Goal: Task Accomplishment & Management: Manage account settings

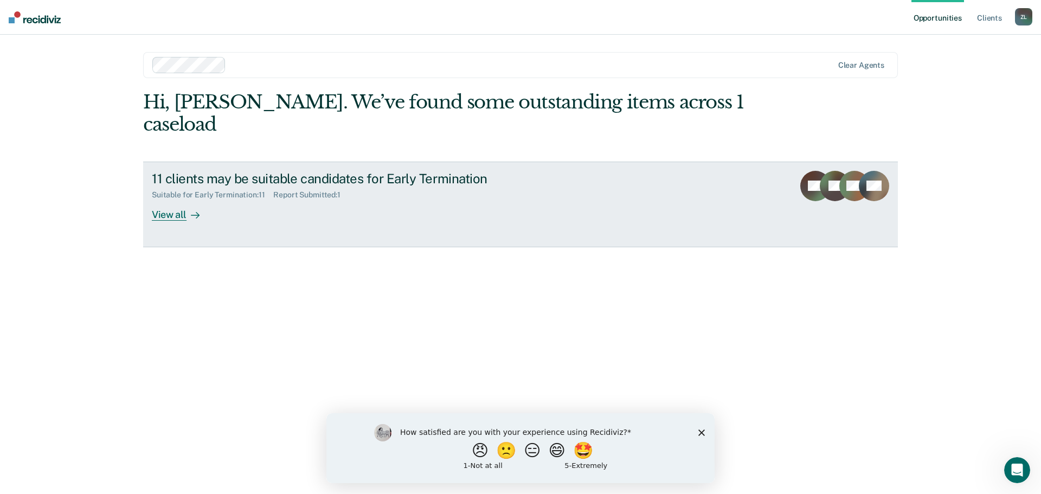
click at [168, 200] on div "View all" at bounding box center [182, 210] width 61 height 21
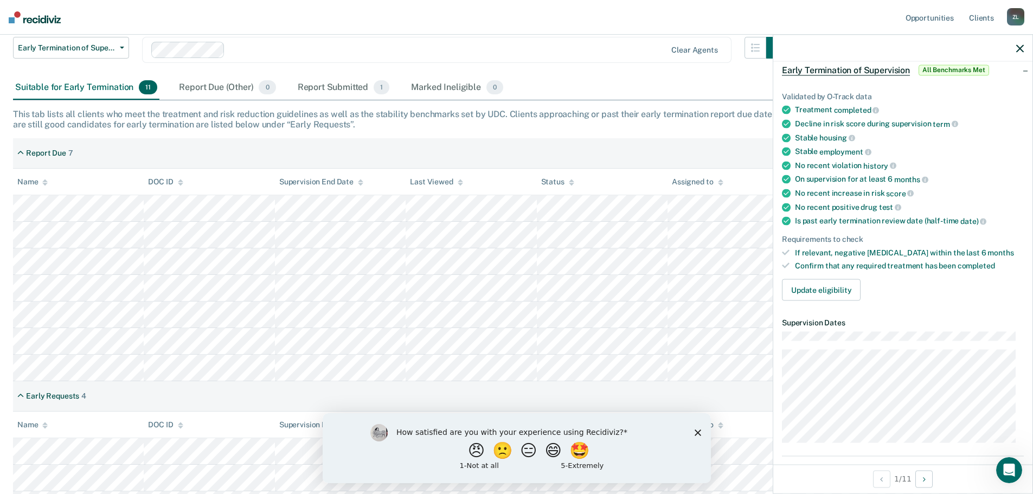
scroll to position [54, 0]
click at [826, 292] on button "Update eligibility" at bounding box center [821, 290] width 79 height 22
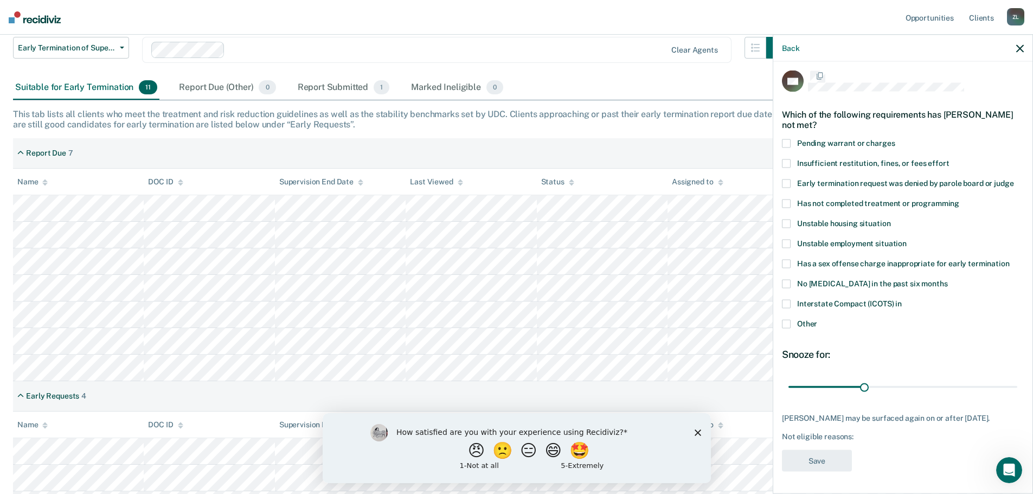
scroll to position [14, 0]
click at [783, 139] on span at bounding box center [786, 143] width 9 height 9
click at [895, 139] on input "Pending warrant or charges" at bounding box center [895, 139] width 0 height 0
click at [787, 159] on span at bounding box center [786, 163] width 9 height 9
click at [949, 159] on input "Insufficient restitution, fines, or fees effort" at bounding box center [949, 159] width 0 height 0
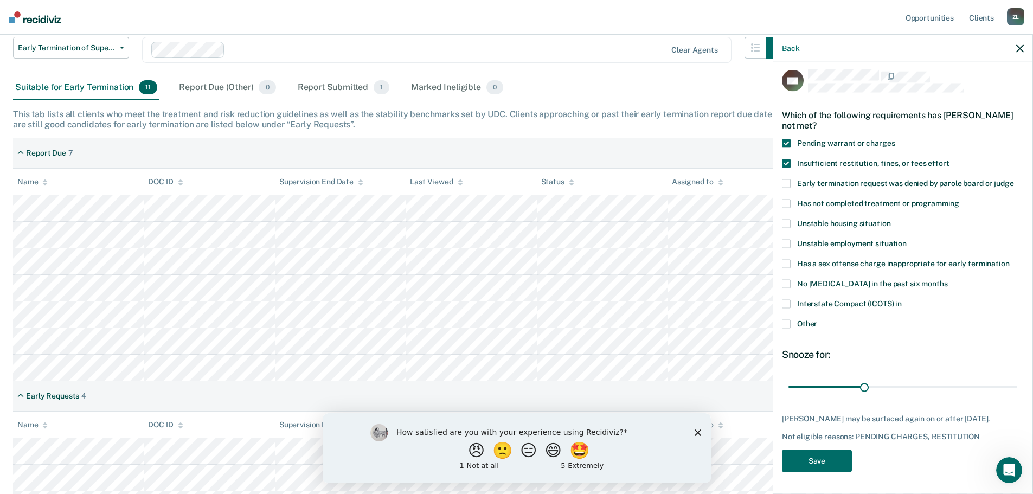
click at [790, 139] on span at bounding box center [786, 143] width 9 height 9
click at [895, 139] on input "Pending warrant or charges" at bounding box center [895, 139] width 0 height 0
click at [789, 319] on span at bounding box center [786, 323] width 9 height 9
click at [817, 319] on input "Other" at bounding box center [817, 319] width 0 height 0
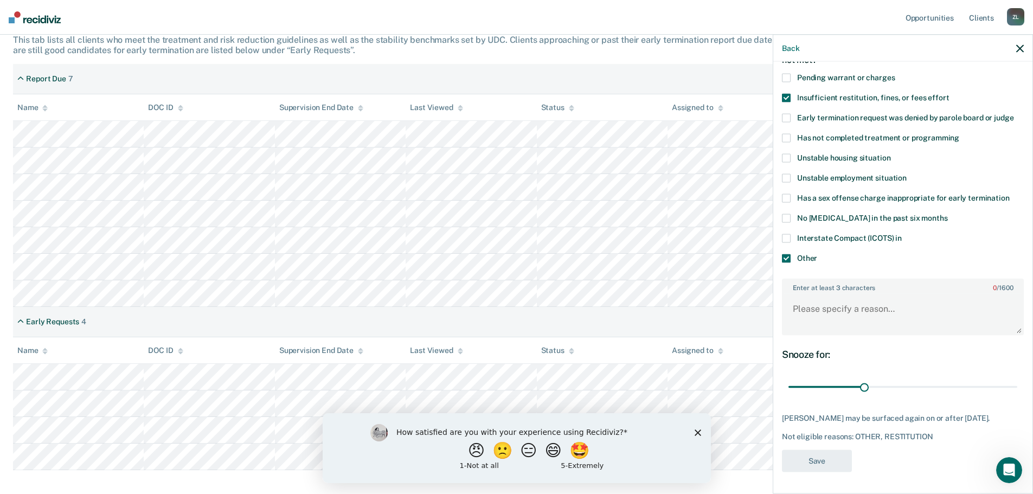
scroll to position [217, 0]
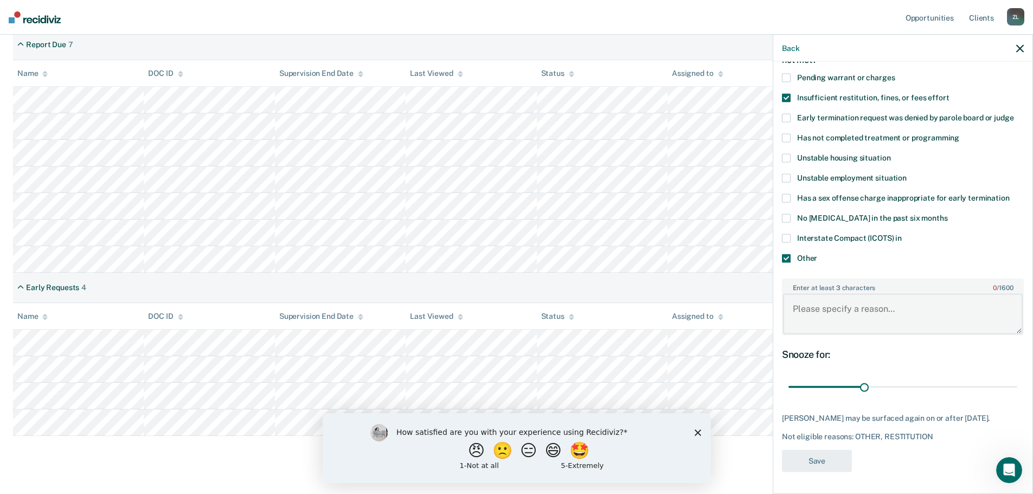
click at [855, 297] on textarea "Enter at least 3 characters 0 / 1600" at bounding box center [903, 314] width 240 height 40
type textarea "Pending court case"
click at [827, 460] on button "Save" at bounding box center [817, 461] width 70 height 22
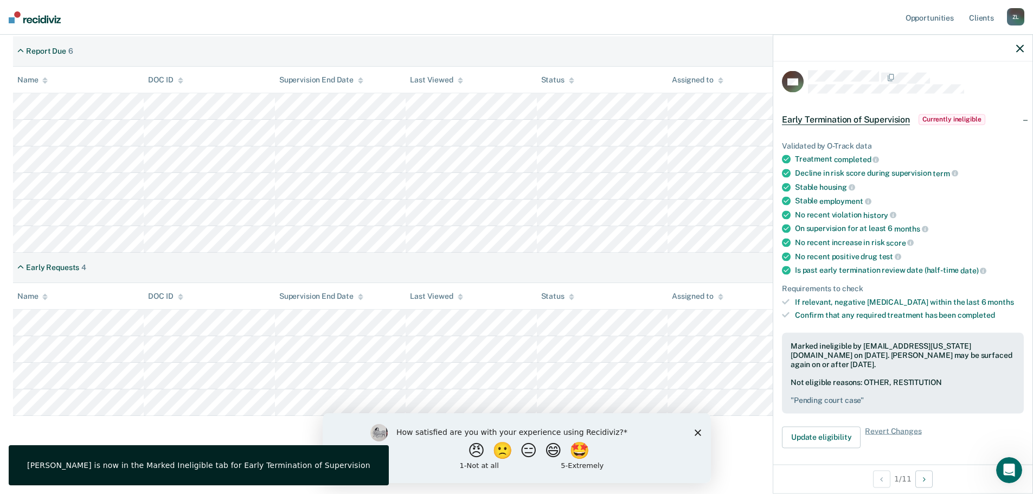
scroll to position [0, 0]
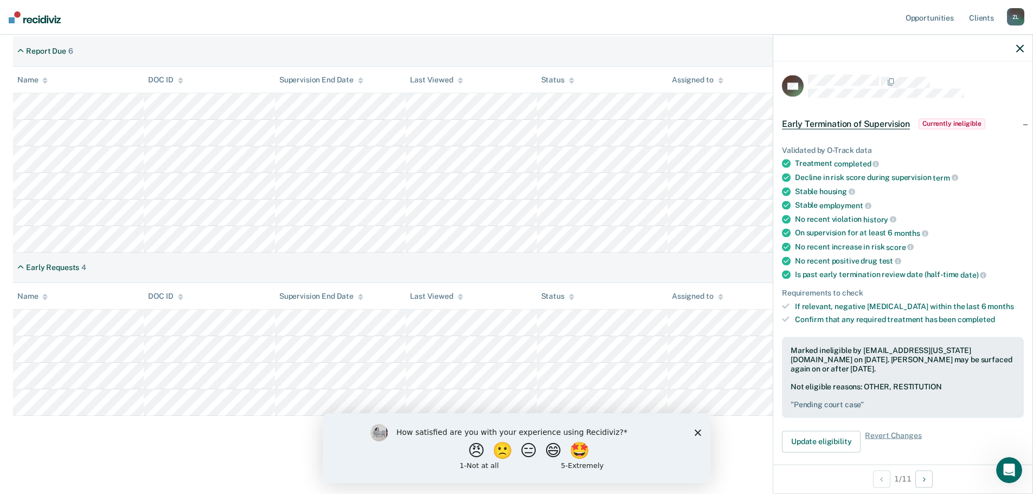
click at [1015, 46] on div at bounding box center [902, 48] width 259 height 27
click at [1019, 50] on icon "button" at bounding box center [1020, 48] width 8 height 8
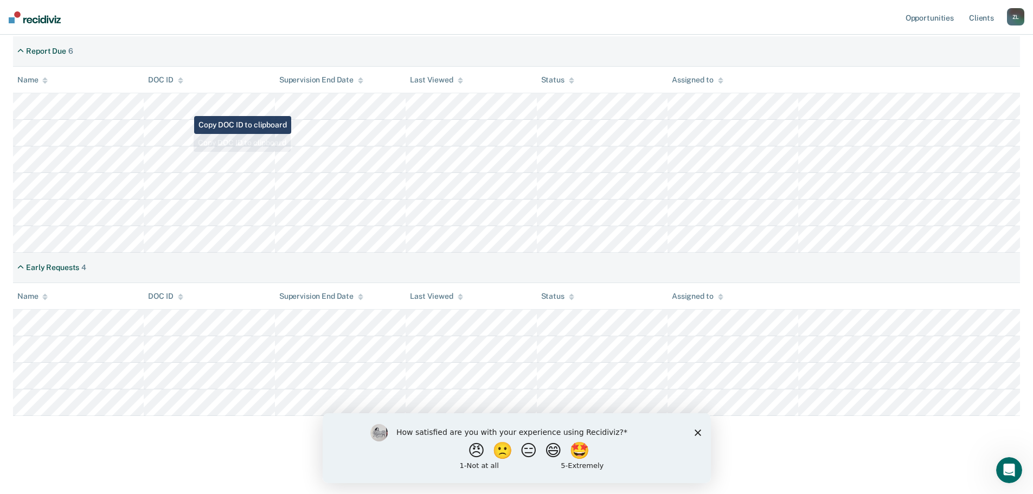
scroll to position [102, 0]
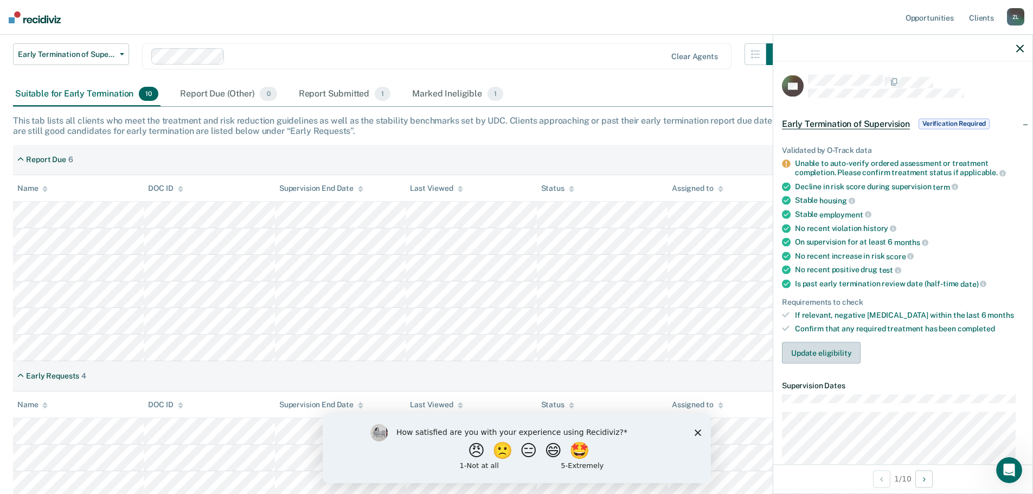
click at [840, 350] on button "Update eligibility" at bounding box center [821, 353] width 79 height 22
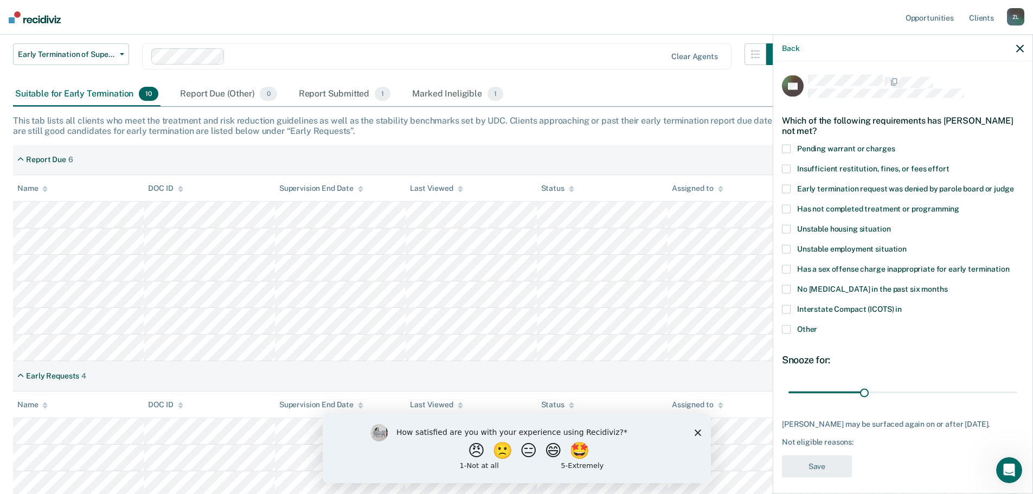
click at [788, 209] on span at bounding box center [786, 208] width 9 height 9
click at [959, 204] on input "Has not completed treatment or programming" at bounding box center [959, 204] width 0 height 0
click at [785, 170] on span at bounding box center [786, 168] width 9 height 9
click at [949, 164] on input "Insufficient restitution, fines, or fees effort" at bounding box center [949, 164] width 0 height 0
drag, startPoint x: 788, startPoint y: 230, endPoint x: 788, endPoint y: 239, distance: 8.7
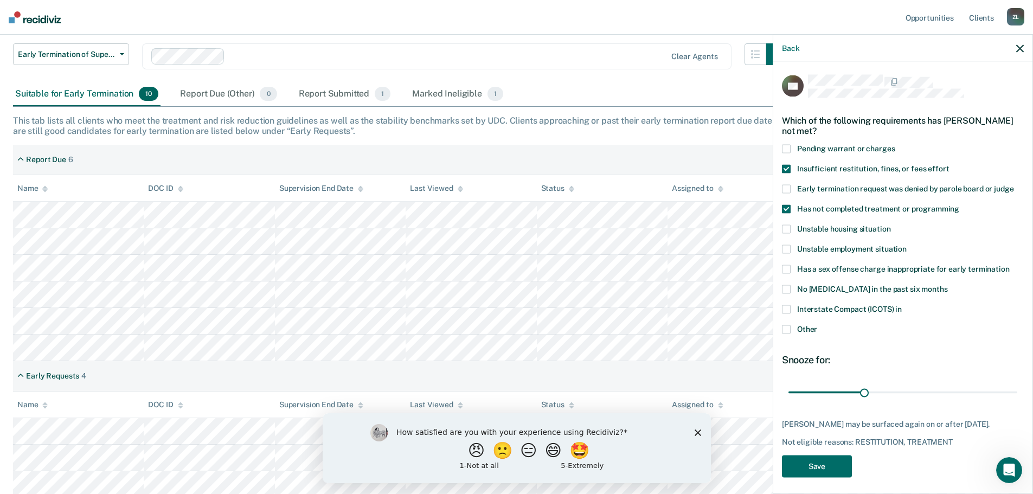
click at [788, 232] on span at bounding box center [786, 228] width 9 height 9
click at [890, 224] on input "Unstable housing situation" at bounding box center [890, 224] width 0 height 0
click at [784, 247] on span at bounding box center [786, 249] width 9 height 9
click at [907, 245] on input "Unstable employment situation" at bounding box center [907, 245] width 0 height 0
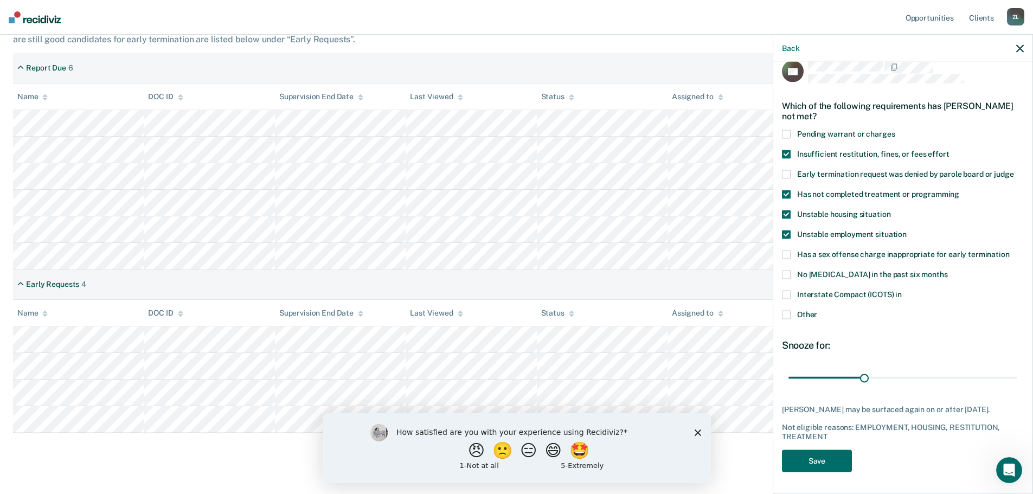
scroll to position [210, 0]
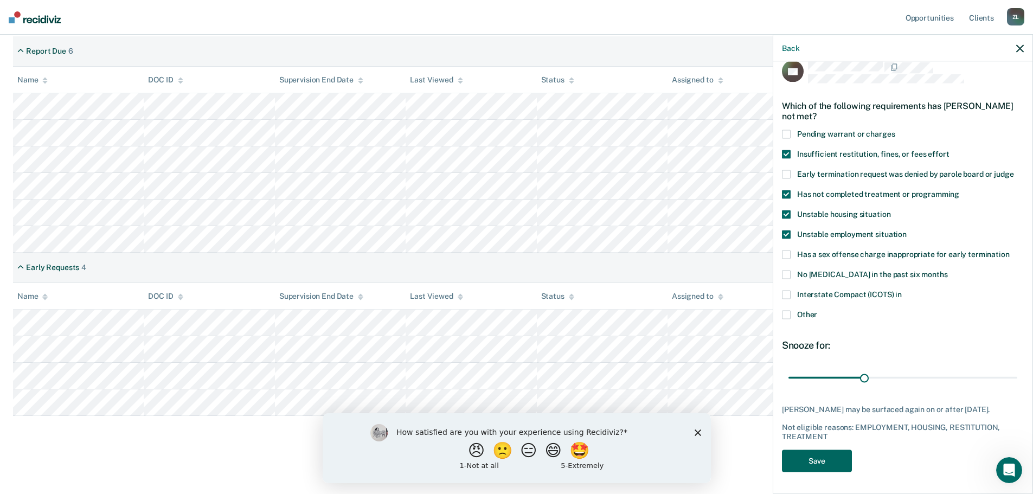
click at [814, 459] on button "Save" at bounding box center [817, 461] width 70 height 22
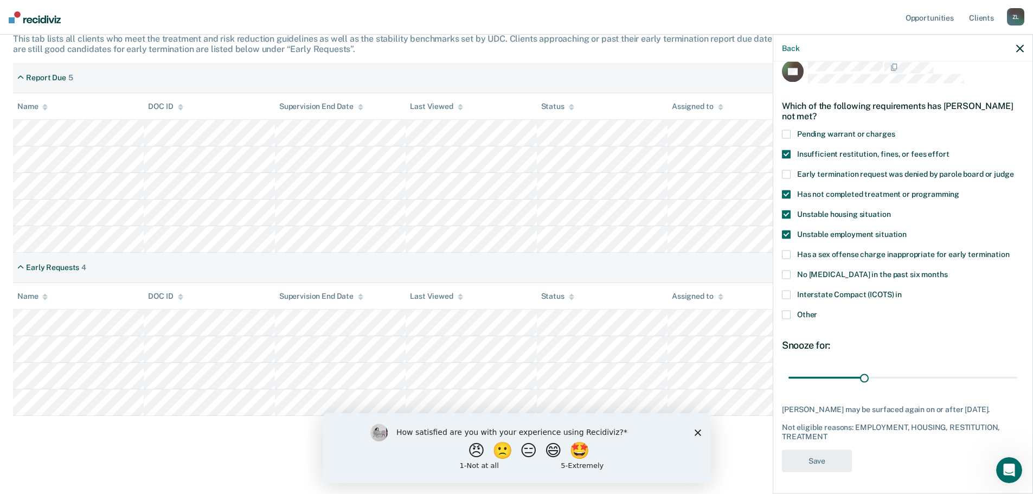
scroll to position [184, 0]
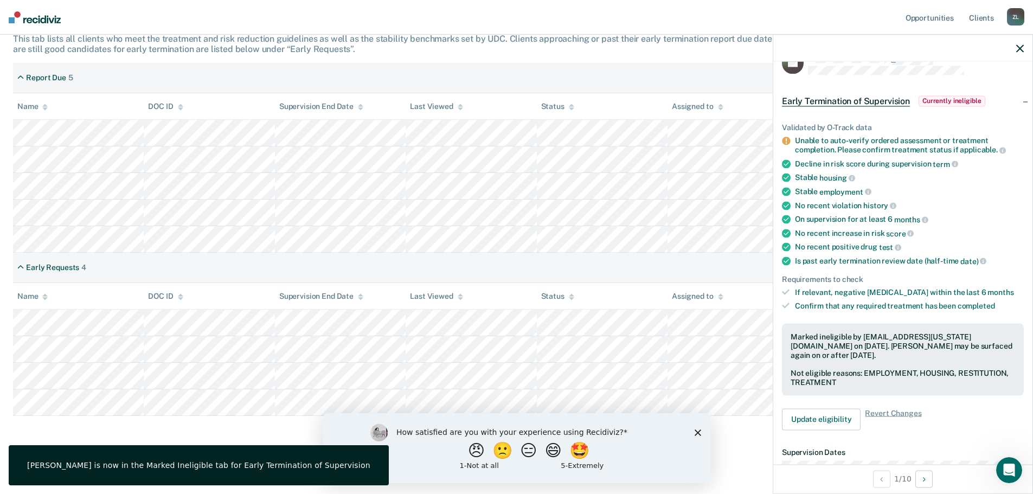
click at [1023, 47] on icon "button" at bounding box center [1020, 48] width 8 height 8
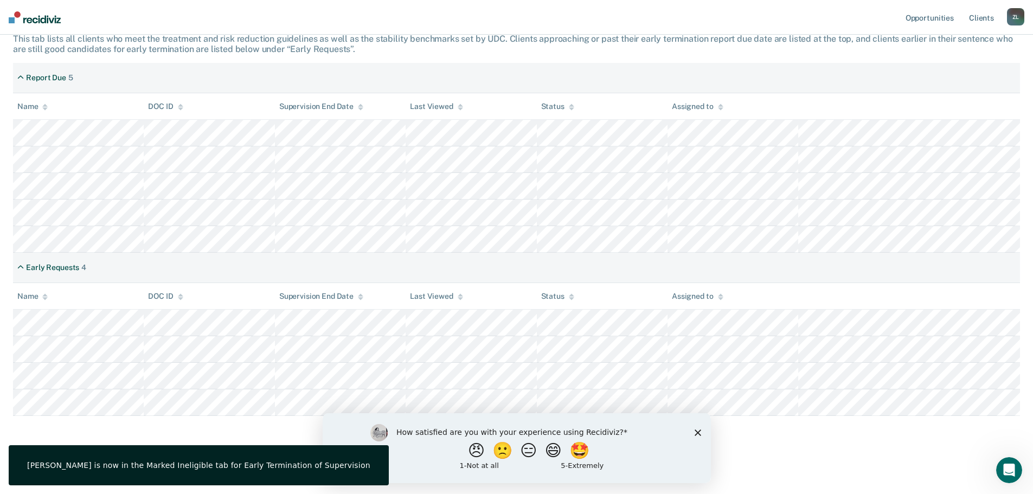
click at [702, 434] on div "How satisfied are you with your experience using Recidiviz? 😠 🙁 😑 😄 🤩 1 - Not a…" at bounding box center [516, 448] width 388 height 70
click at [697, 433] on icon "Close survey" at bounding box center [697, 432] width 7 height 7
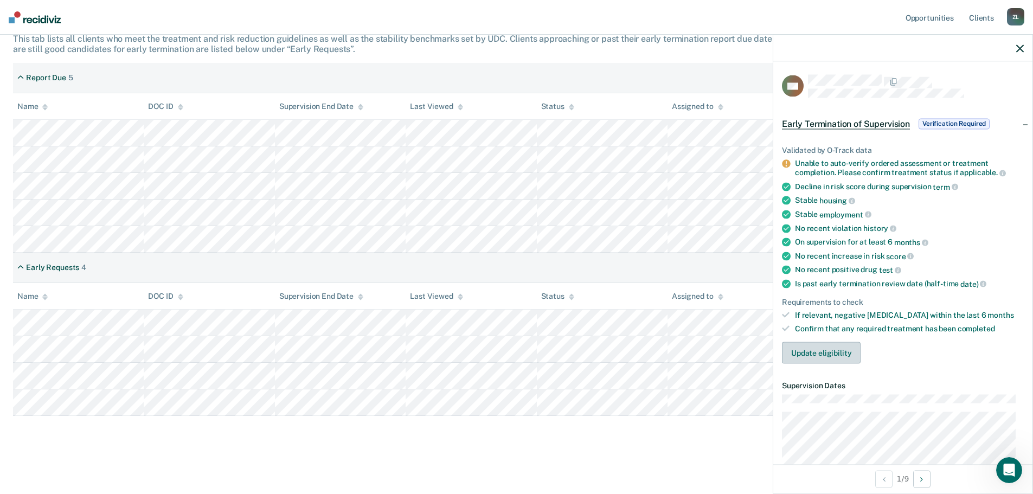
click at [839, 352] on button "Update eligibility" at bounding box center [821, 353] width 79 height 22
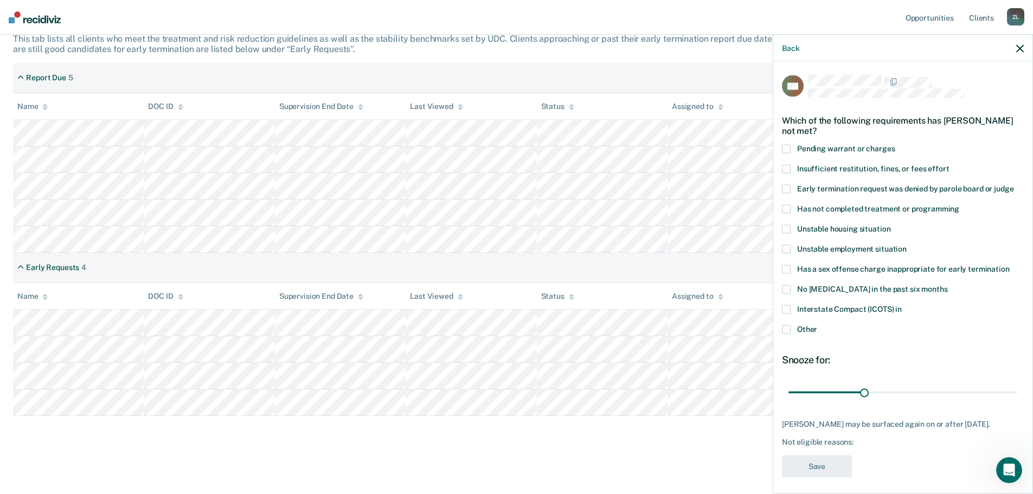
click at [786, 208] on span at bounding box center [786, 208] width 9 height 9
click at [959, 204] on input "Has not completed treatment or programming" at bounding box center [959, 204] width 0 height 0
click at [814, 474] on button "Save" at bounding box center [817, 466] width 70 height 22
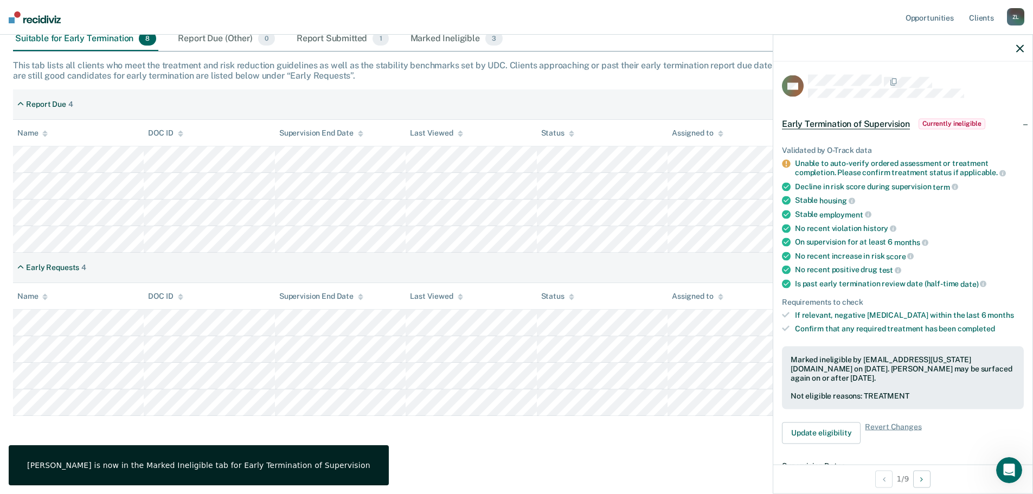
click at [1021, 48] on icon "button" at bounding box center [1020, 48] width 8 height 8
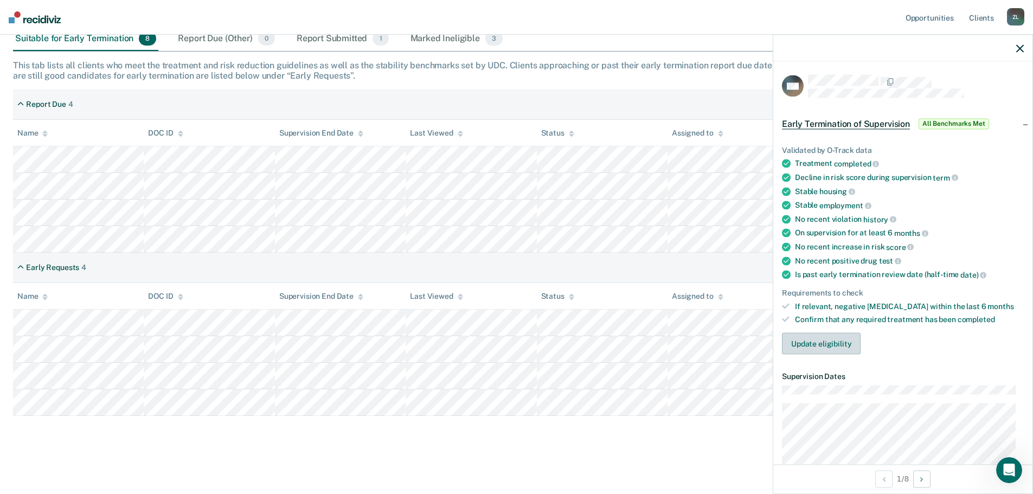
click at [825, 346] on button "Update eligibility" at bounding box center [821, 344] width 79 height 22
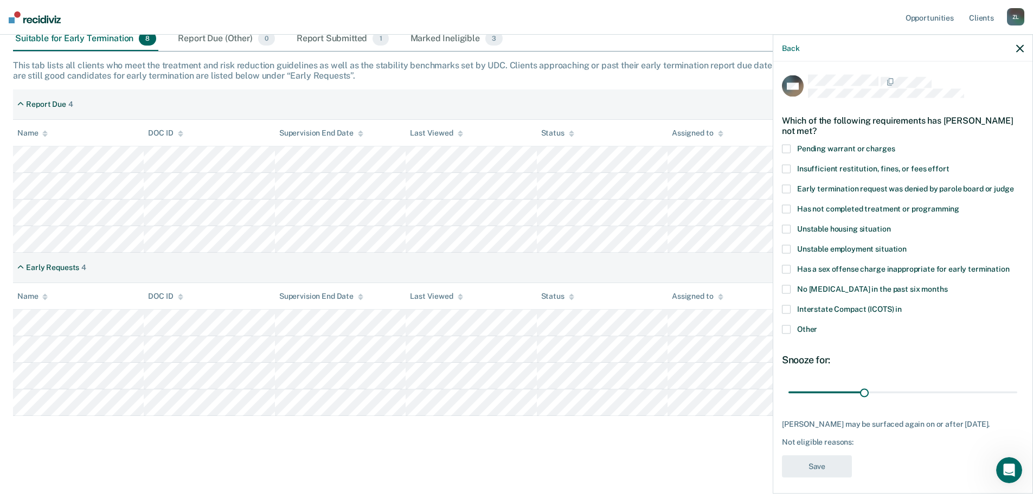
click at [786, 331] on span at bounding box center [786, 329] width 9 height 9
click at [817, 325] on input "Other" at bounding box center [817, 325] width 0 height 0
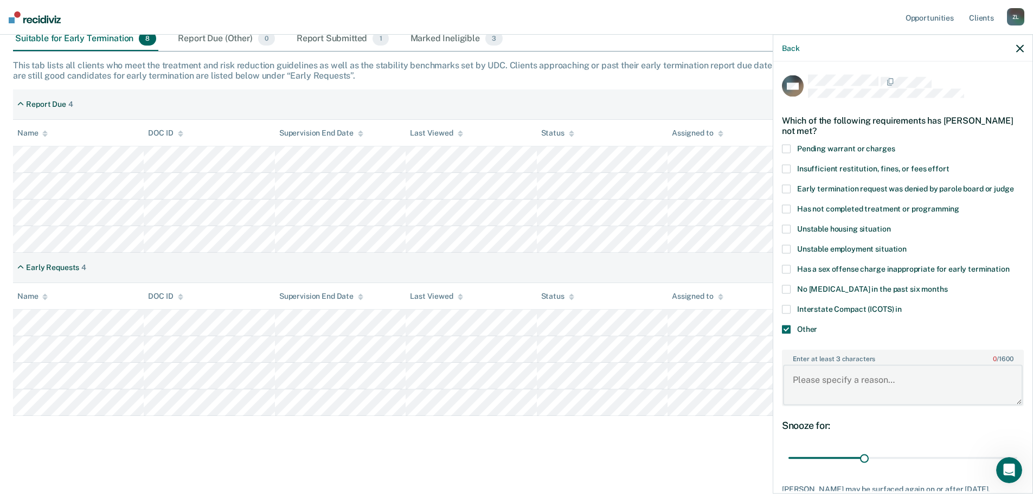
click at [826, 373] on textarea "Enter at least 3 characters 0 / 1600" at bounding box center [903, 385] width 240 height 40
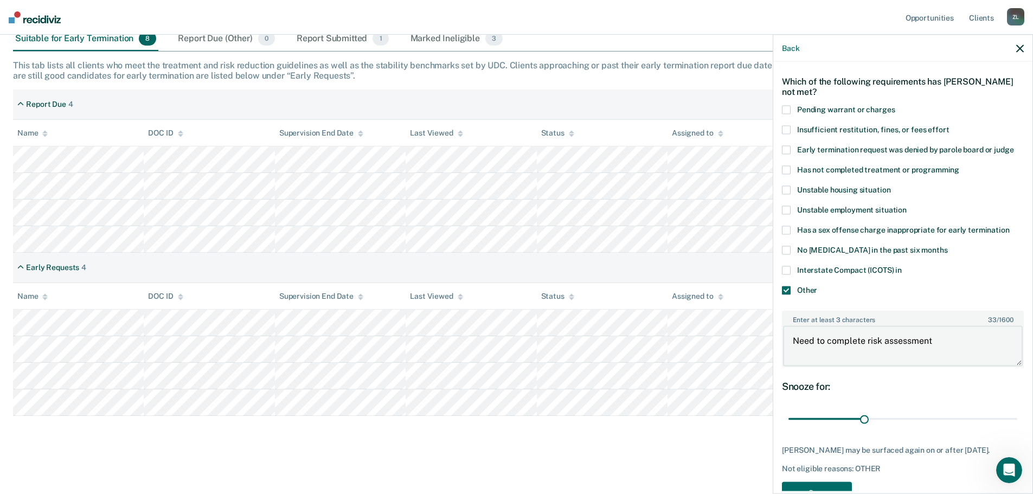
scroll to position [79, 0]
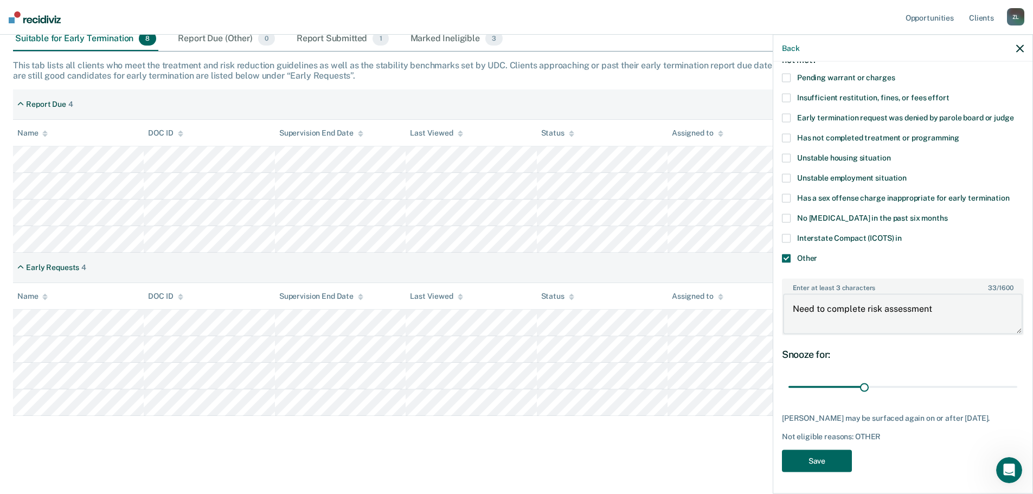
type textarea "Need to complete risk assessment"
click at [823, 460] on button "Save" at bounding box center [817, 461] width 70 height 22
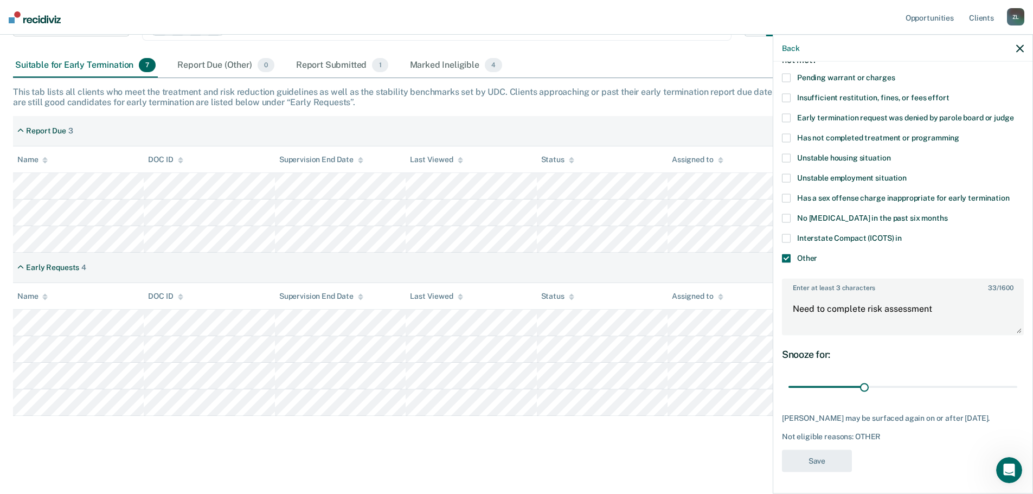
scroll to position [131, 0]
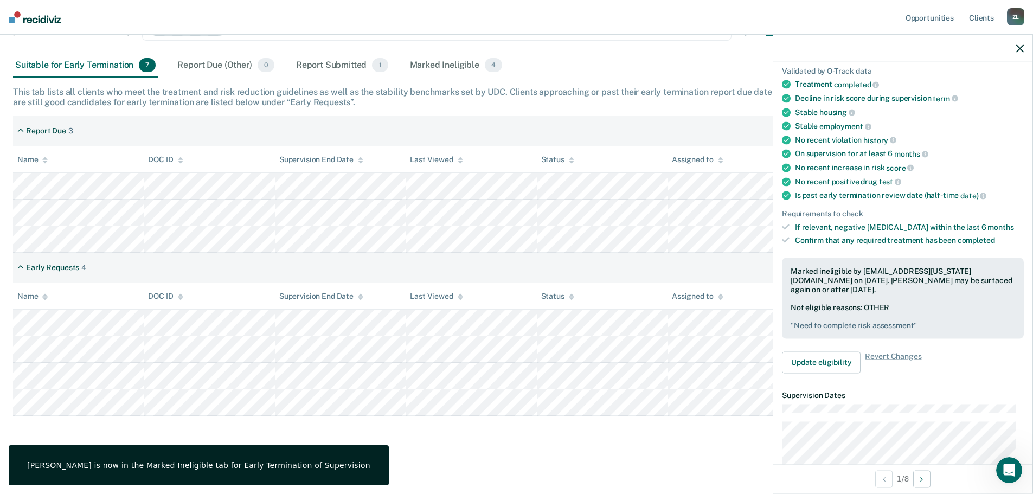
click at [1015, 48] on div at bounding box center [902, 48] width 259 height 27
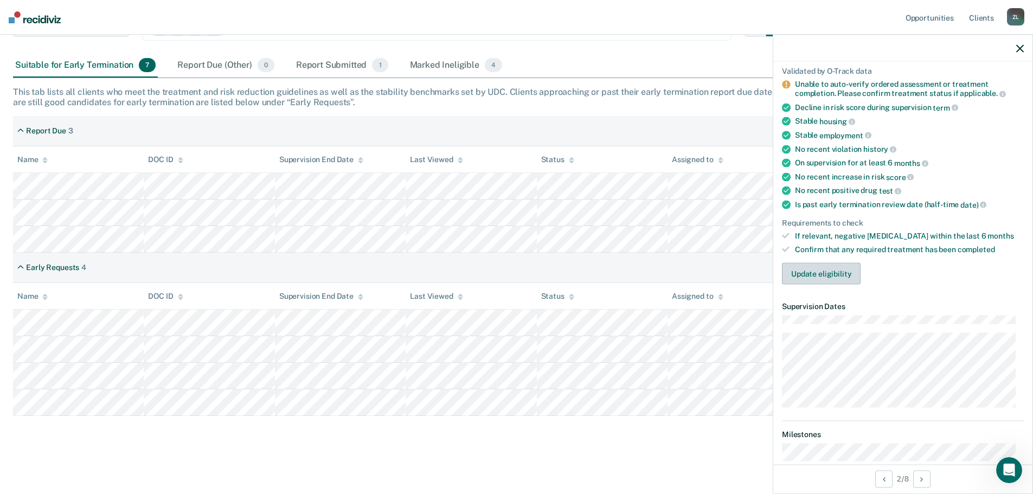
click at [820, 272] on button "Update eligibility" at bounding box center [821, 273] width 79 height 22
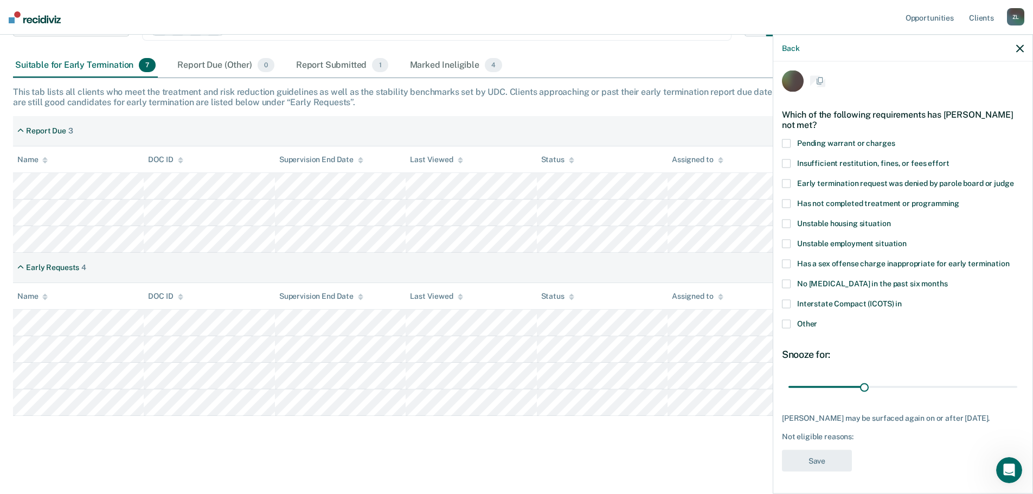
scroll to position [4, 0]
click at [787, 206] on span at bounding box center [786, 204] width 9 height 9
click at [959, 200] on input "Has not completed treatment or programming" at bounding box center [959, 200] width 0 height 0
click at [788, 326] on span at bounding box center [786, 324] width 9 height 9
click at [817, 320] on input "Other" at bounding box center [817, 320] width 0 height 0
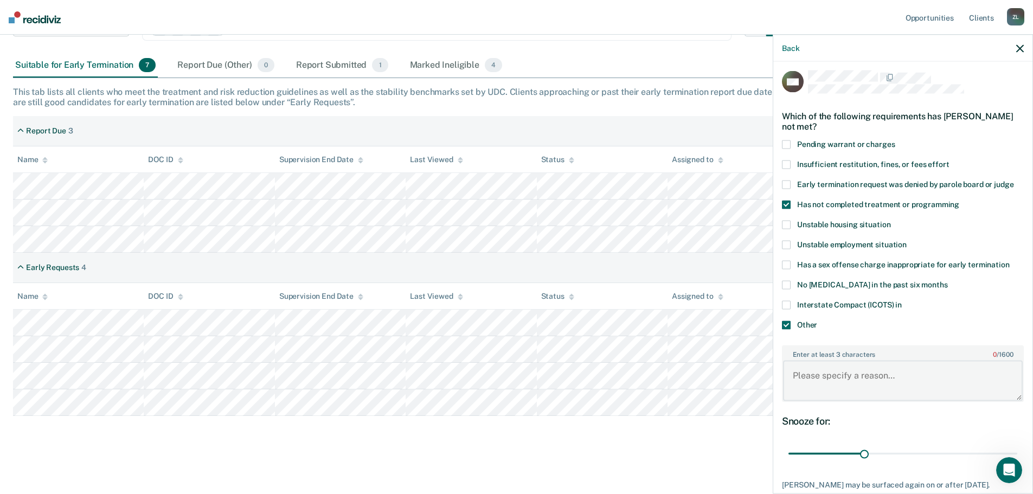
click at [827, 376] on textarea "Enter at least 3 characters 0 / 1600" at bounding box center [903, 381] width 240 height 40
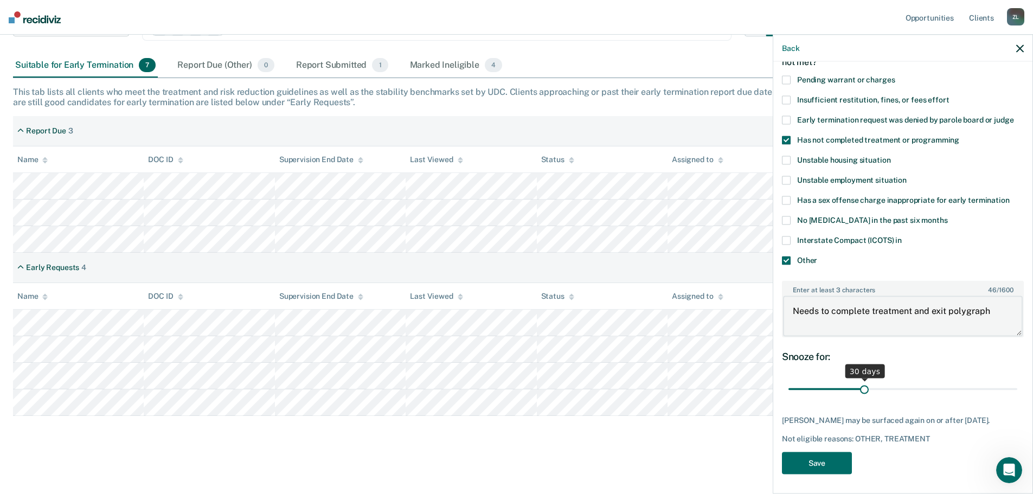
scroll to position [70, 0]
type textarea "Needs to complete treatment and exit polygraph"
click at [805, 460] on button "Save" at bounding box center [817, 462] width 70 height 22
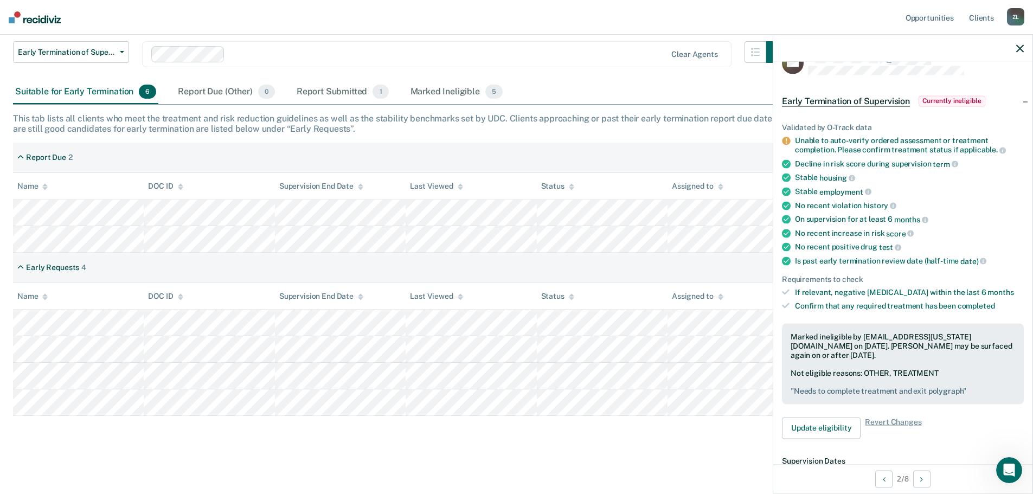
scroll to position [0, 0]
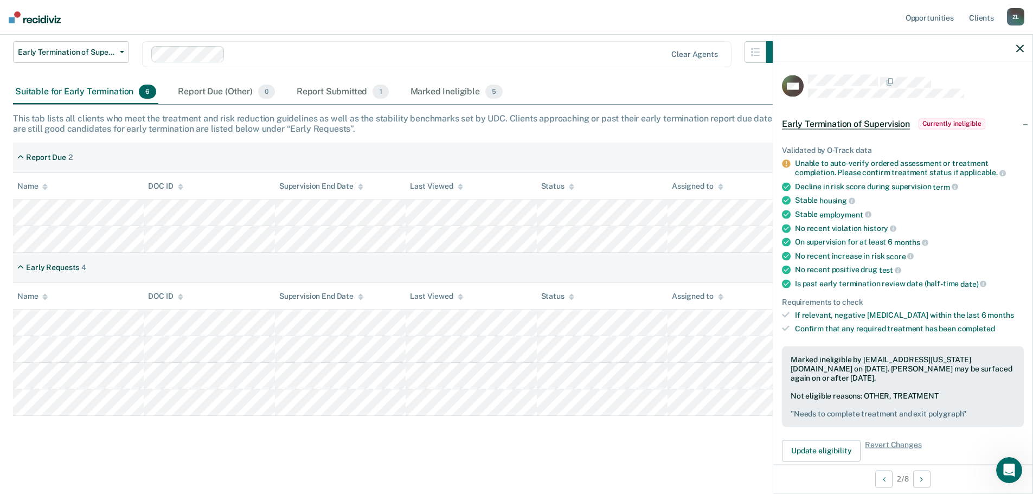
click at [1020, 48] on icon "button" at bounding box center [1020, 48] width 8 height 8
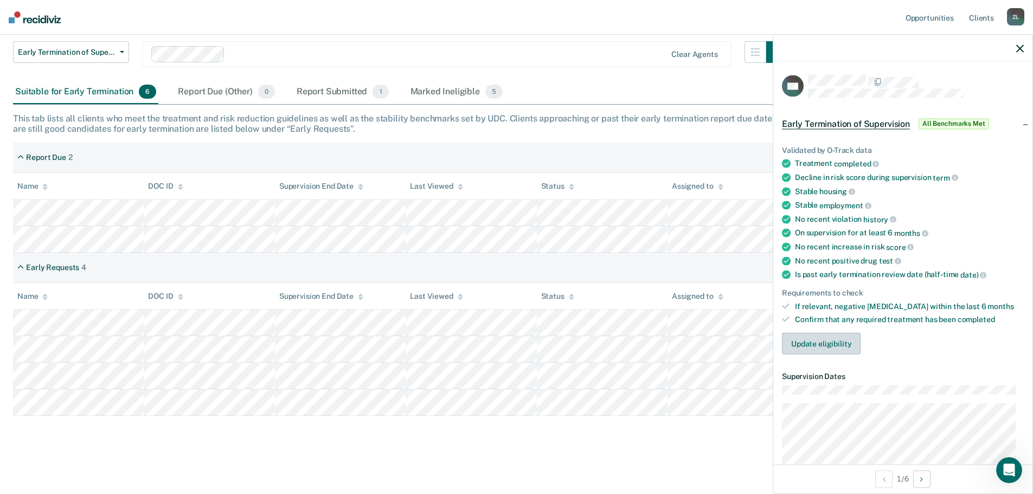
click at [830, 341] on button "Update eligibility" at bounding box center [821, 344] width 79 height 22
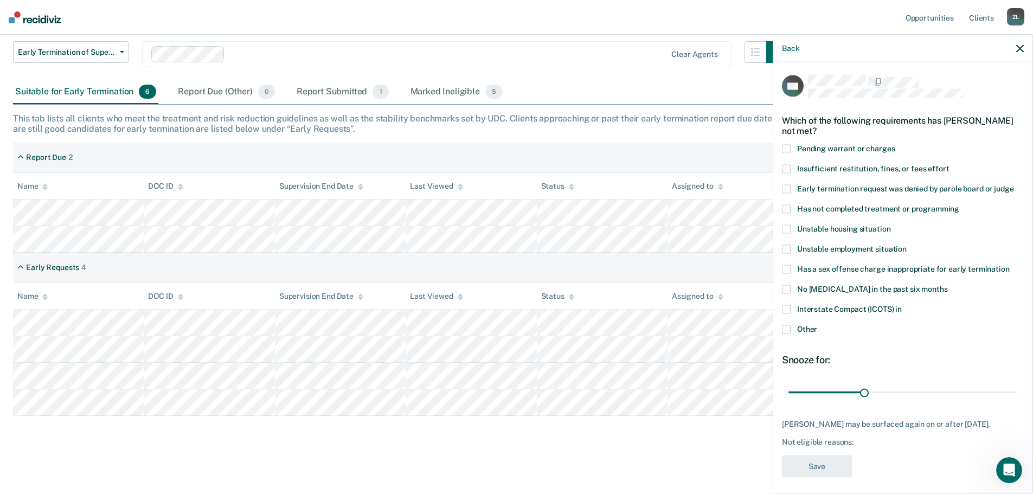
click at [786, 190] on span at bounding box center [786, 188] width 9 height 9
click at [1013, 184] on input "Early termination request was denied by parole board or judge" at bounding box center [1013, 184] width 0 height 0
click at [786, 311] on span at bounding box center [786, 309] width 9 height 9
click at [902, 305] on input "Interstate Compact (ICOTS) in" at bounding box center [902, 305] width 0 height 0
click at [786, 335] on div "Other" at bounding box center [903, 335] width 242 height 20
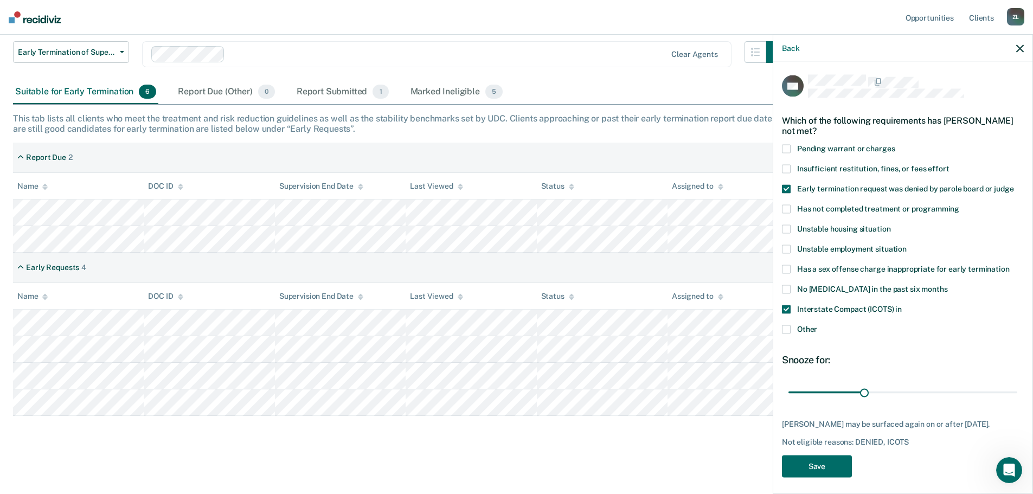
click at [787, 328] on span at bounding box center [786, 329] width 9 height 9
click at [817, 325] on input "Other" at bounding box center [817, 325] width 0 height 0
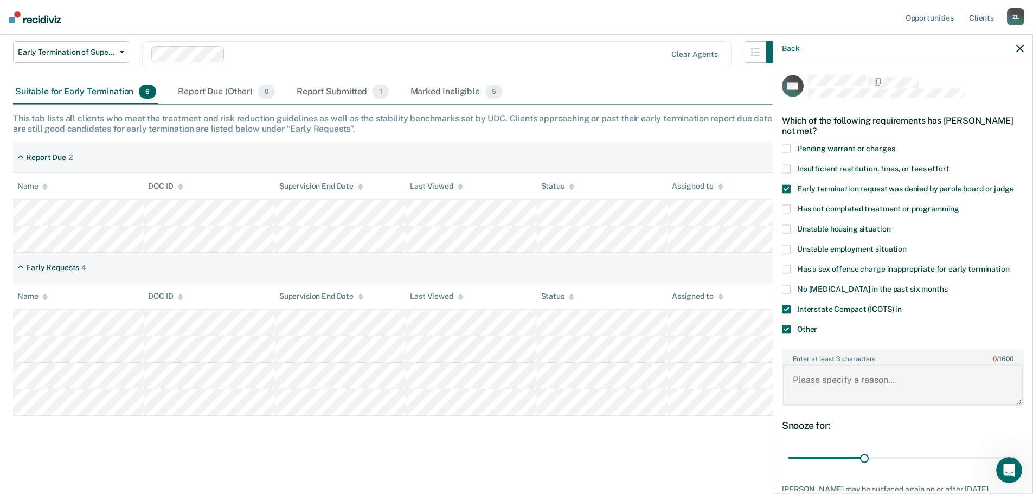
click at [821, 382] on textarea "Enter at least 3 characters 0 / 1600" at bounding box center [903, 385] width 240 height 40
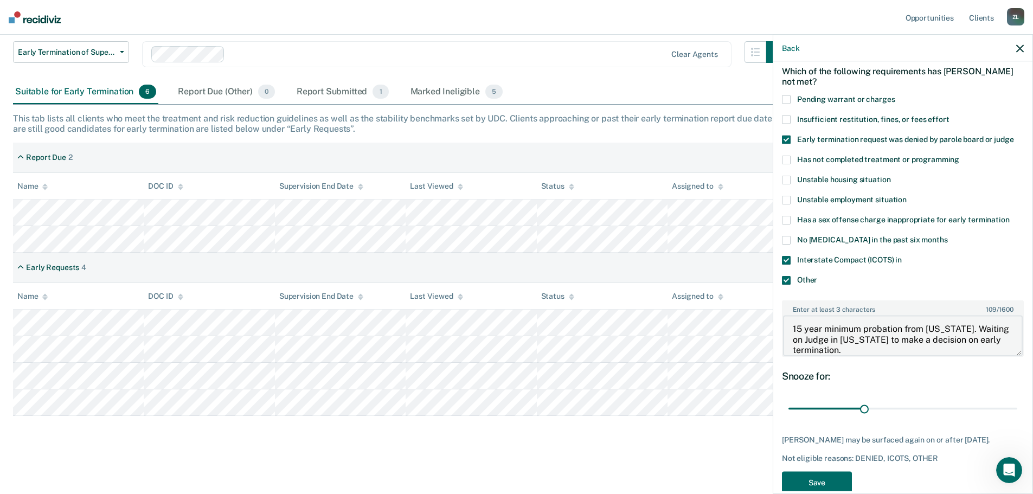
scroll to position [54, 0]
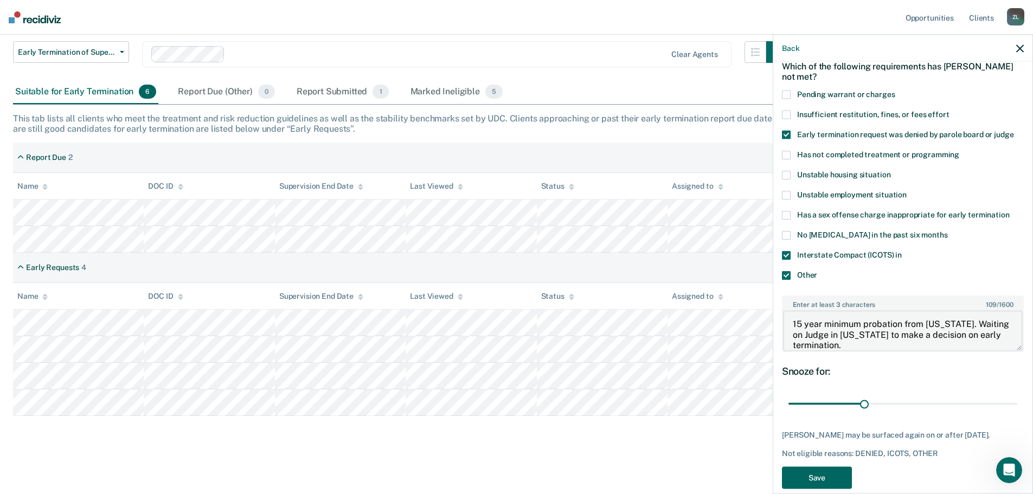
type textarea "15 year minimum probation from [US_STATE]. Waiting on Judge in [US_STATE] to ma…"
click at [814, 479] on button "Save" at bounding box center [817, 477] width 70 height 22
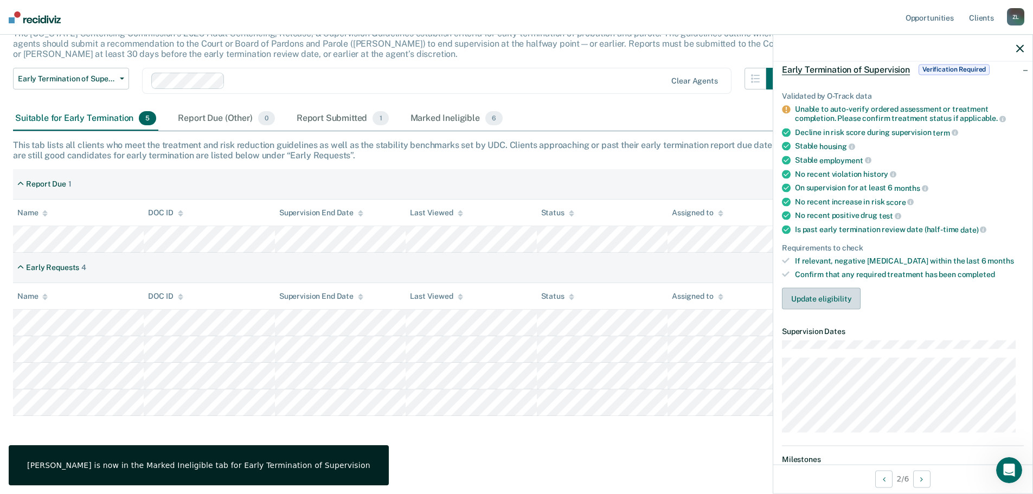
click at [802, 299] on button "Update eligibility" at bounding box center [821, 298] width 79 height 22
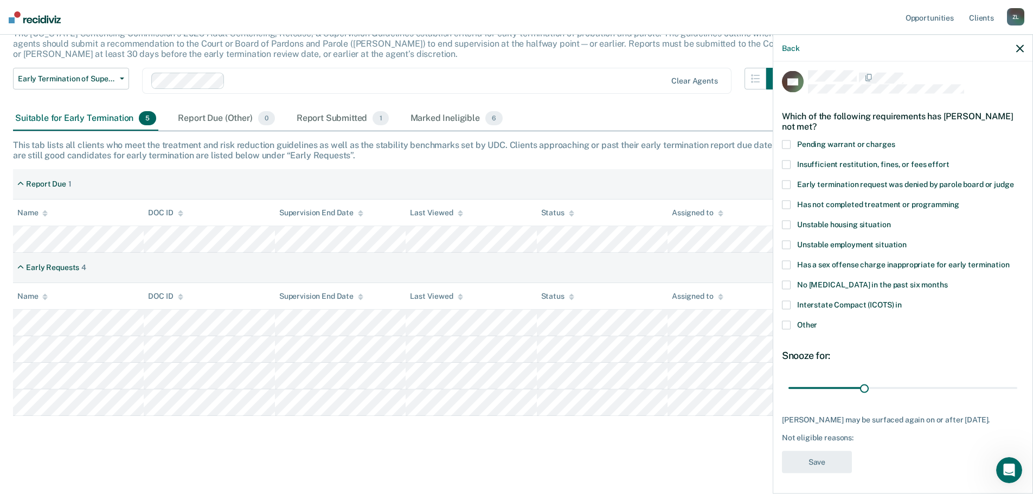
click at [784, 324] on span at bounding box center [786, 324] width 9 height 9
click at [817, 320] on input "Other" at bounding box center [817, 320] width 0 height 0
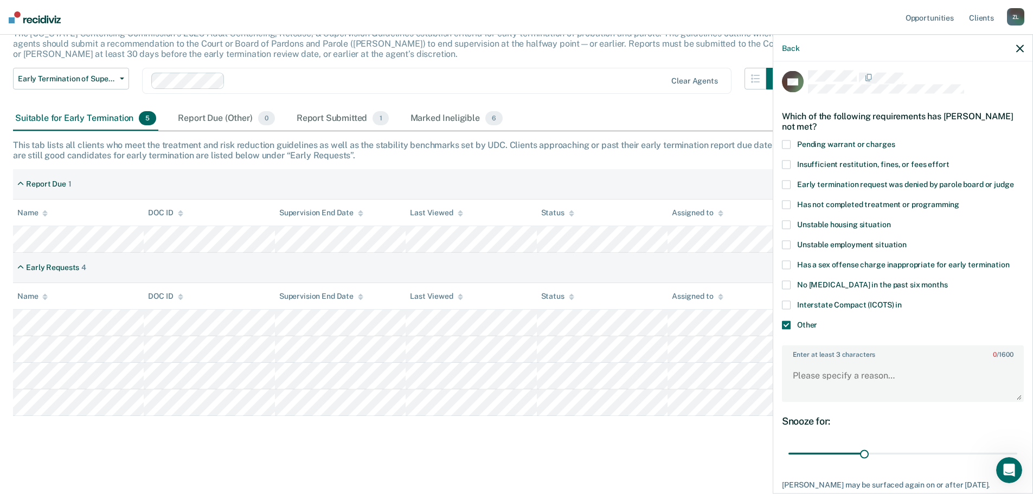
click at [790, 203] on span at bounding box center [786, 204] width 9 height 9
click at [959, 200] on input "Has not completed treatment or programming" at bounding box center [959, 200] width 0 height 0
click at [827, 371] on textarea "Enter at least 3 characters 0 / 1600" at bounding box center [903, 381] width 240 height 40
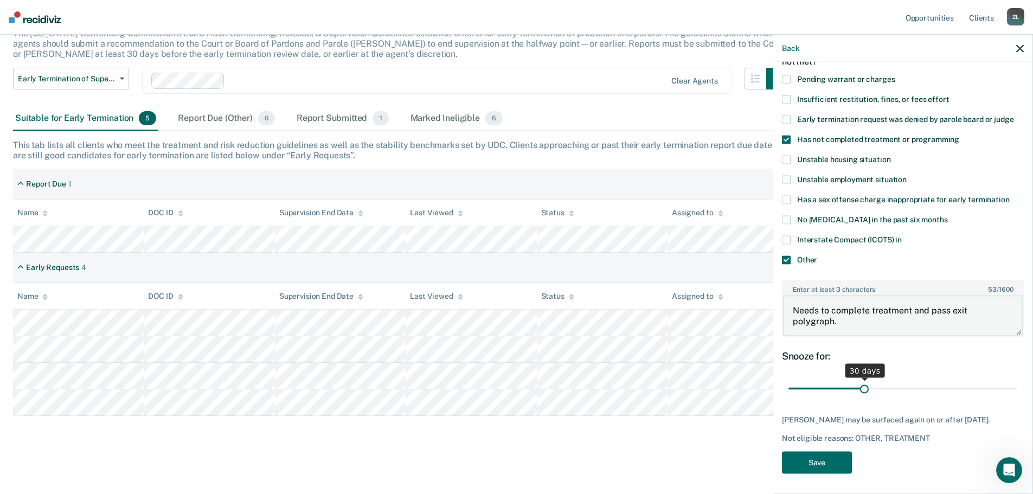
scroll to position [70, 0]
type textarea "Needs to complete treatment and pass exit polygraph."
click at [826, 465] on button "Save" at bounding box center [817, 462] width 70 height 22
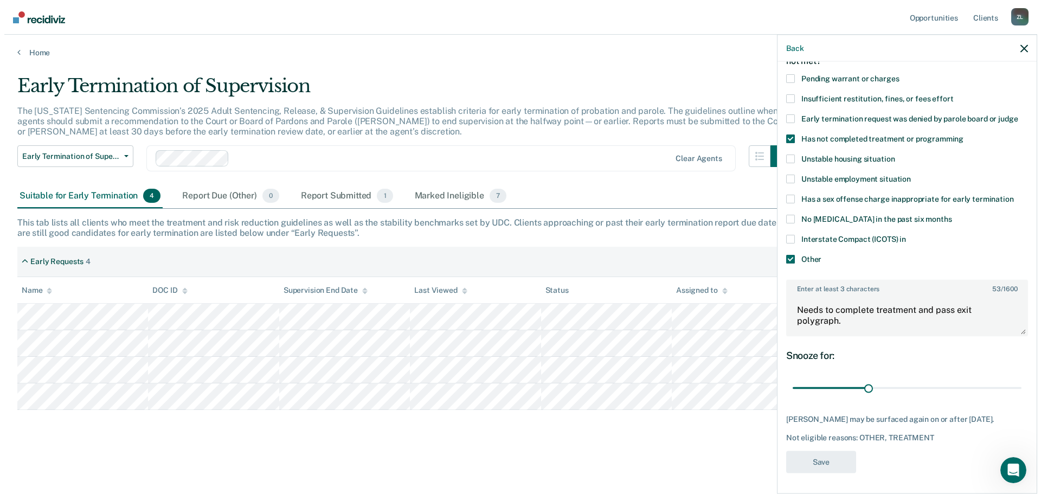
scroll to position [0, 0]
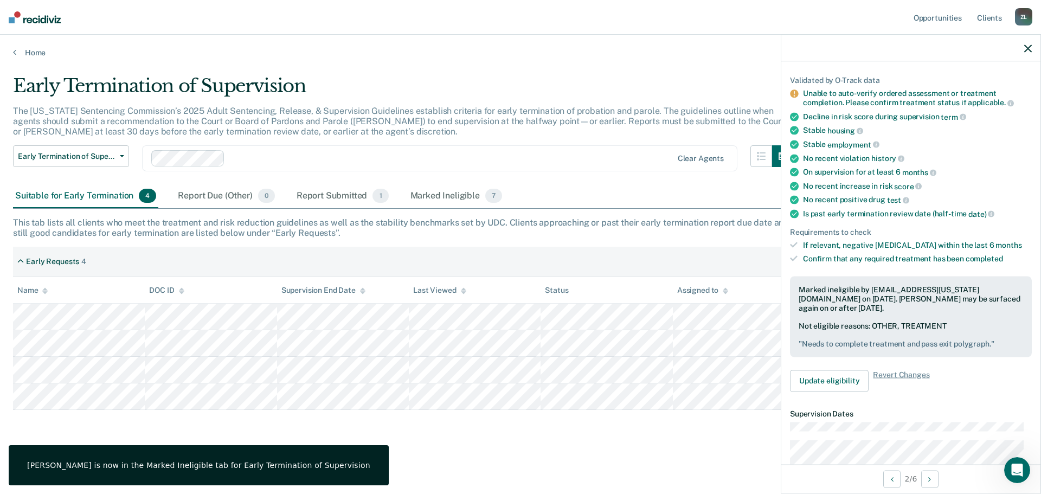
click at [1027, 49] on icon "button" at bounding box center [1028, 48] width 8 height 8
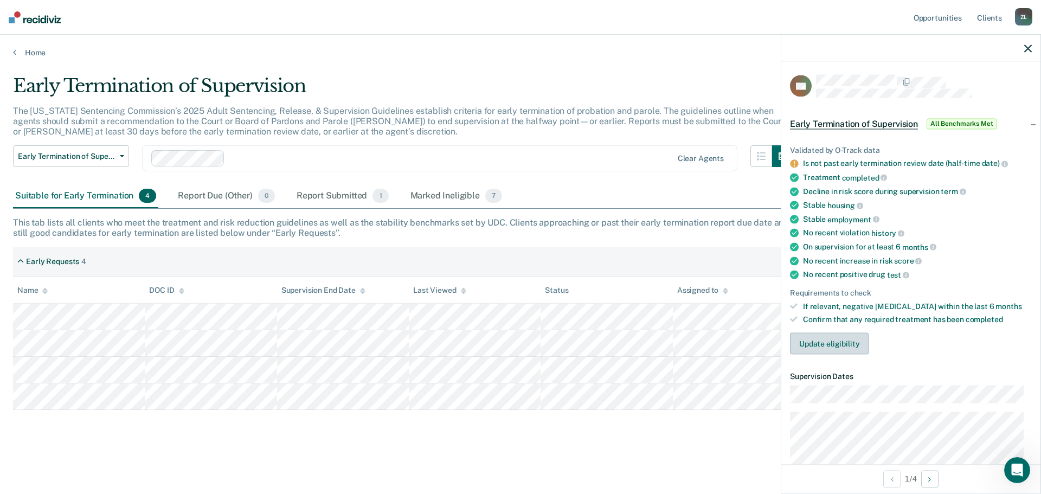
click at [829, 340] on button "Update eligibility" at bounding box center [829, 344] width 79 height 22
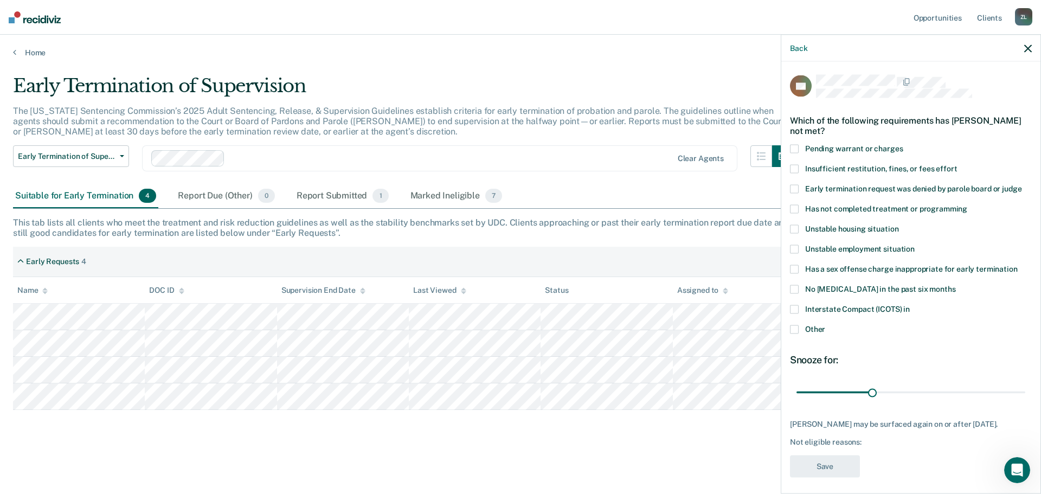
click at [795, 330] on span at bounding box center [794, 329] width 9 height 9
click at [825, 325] on input "Other" at bounding box center [825, 325] width 0 height 0
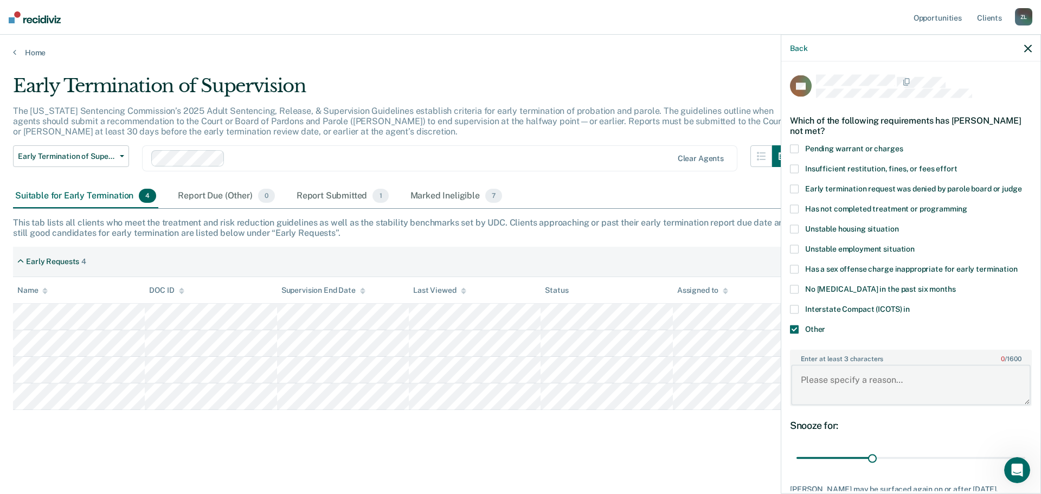
click at [805, 370] on textarea "Enter at least 3 characters 0 / 1600" at bounding box center [911, 385] width 240 height 40
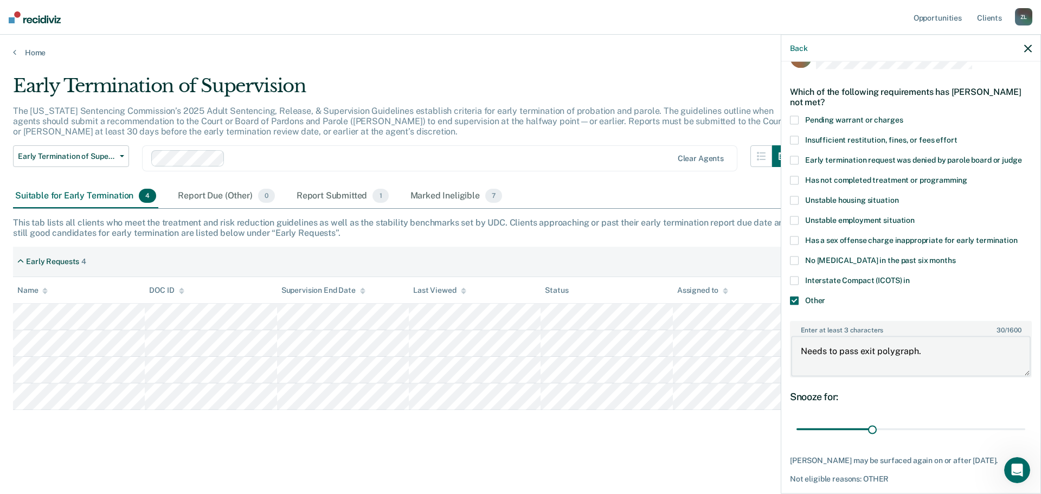
scroll to position [79, 0]
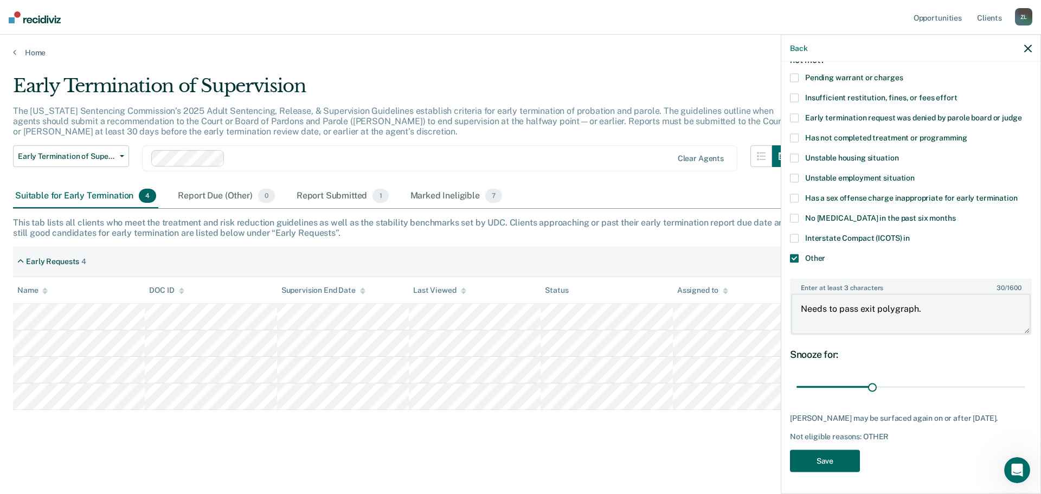
type textarea "Needs to pass exit polygraph."
click at [819, 457] on button "Save" at bounding box center [825, 461] width 70 height 22
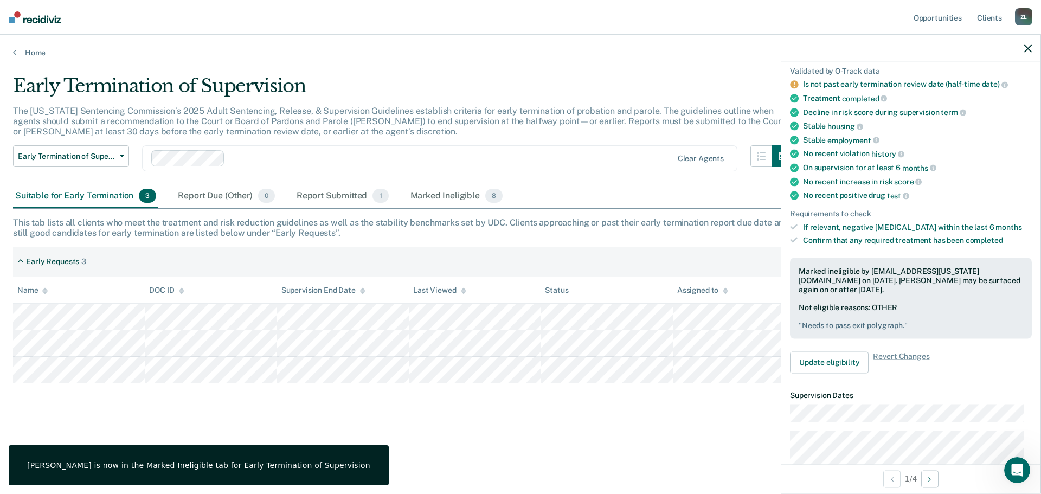
click at [1030, 50] on icon "button" at bounding box center [1028, 48] width 8 height 8
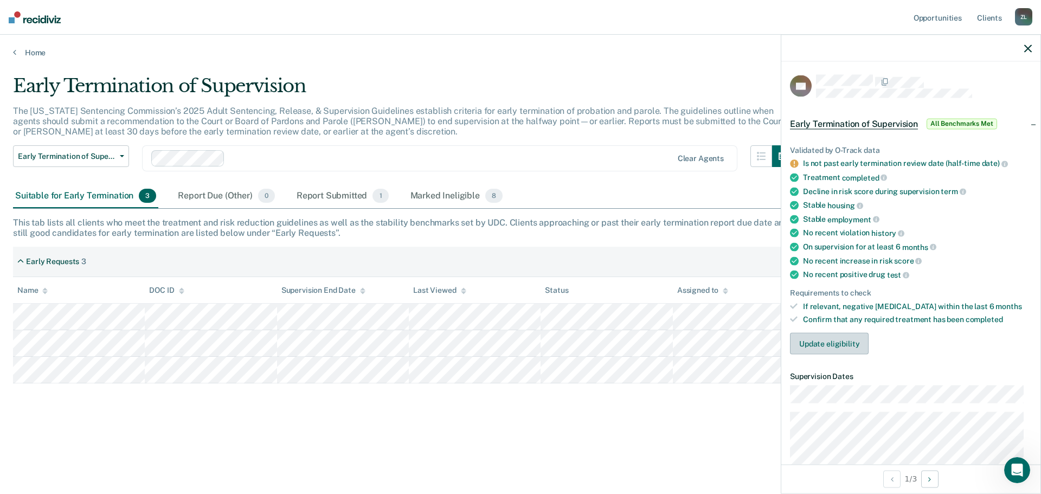
click at [829, 349] on button "Update eligibility" at bounding box center [829, 344] width 79 height 22
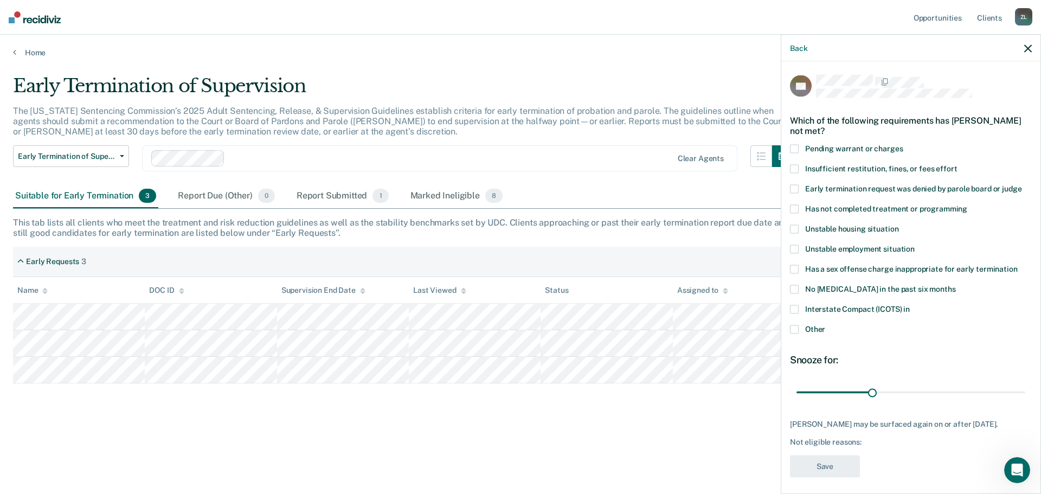
click at [798, 269] on span at bounding box center [794, 269] width 9 height 9
click at [1018, 265] on input "Has a sex offense charge inappropriate for early termination" at bounding box center [1018, 265] width 0 height 0
click at [796, 328] on span at bounding box center [794, 329] width 9 height 9
click at [825, 325] on input "Other" at bounding box center [825, 325] width 0 height 0
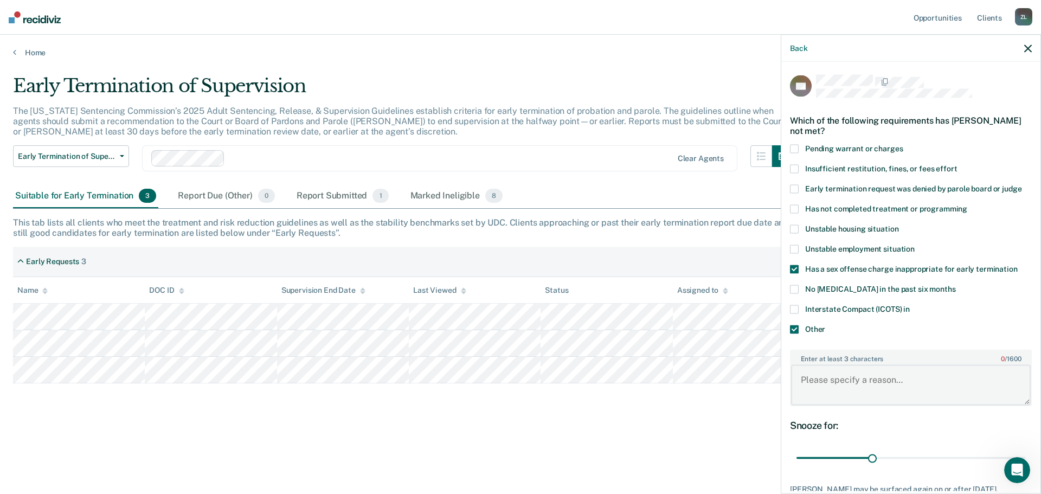
click at [823, 382] on textarea "Enter at least 3 characters 0 / 1600" at bounding box center [911, 385] width 240 height 40
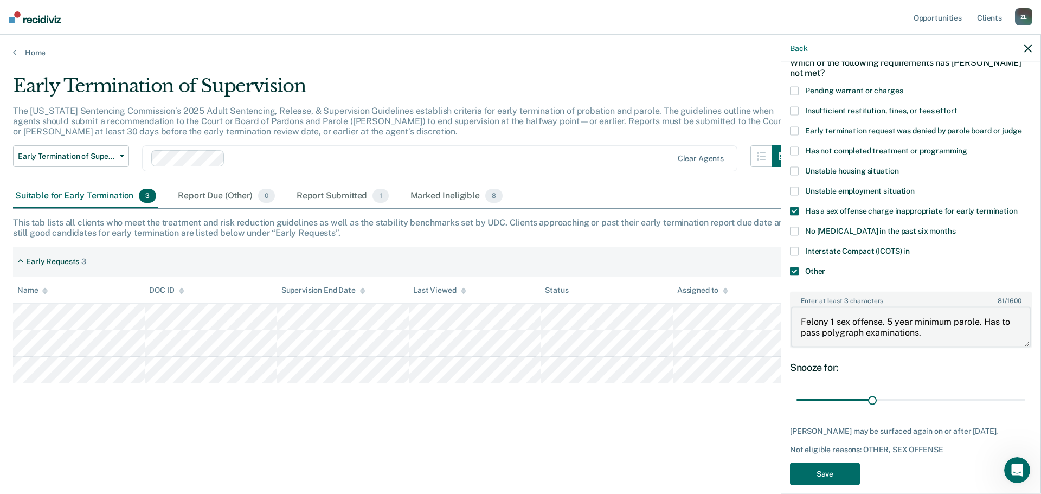
scroll to position [70, 0]
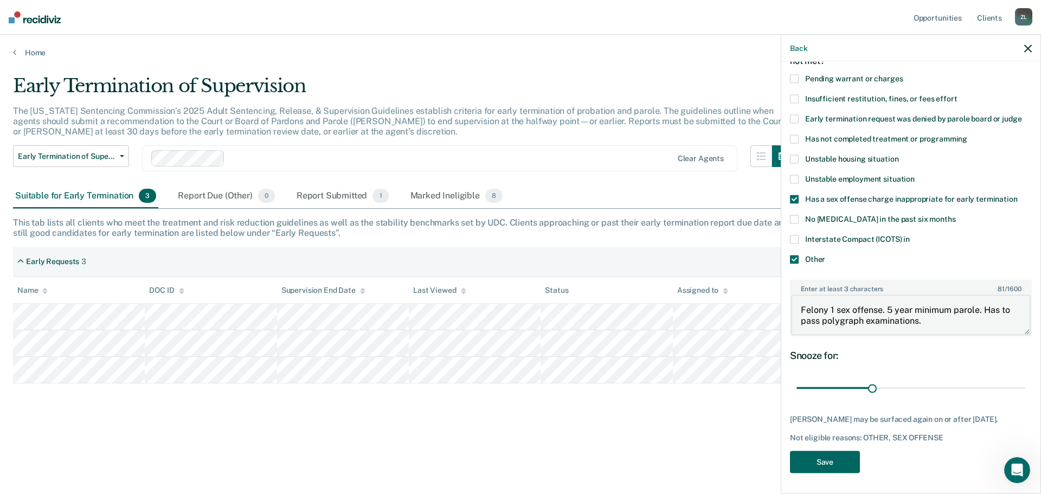
type textarea "Felony 1 sex offense. 5 year minimum parole. Has to pass polygraph examinations."
click at [831, 457] on button "Save" at bounding box center [825, 462] width 70 height 22
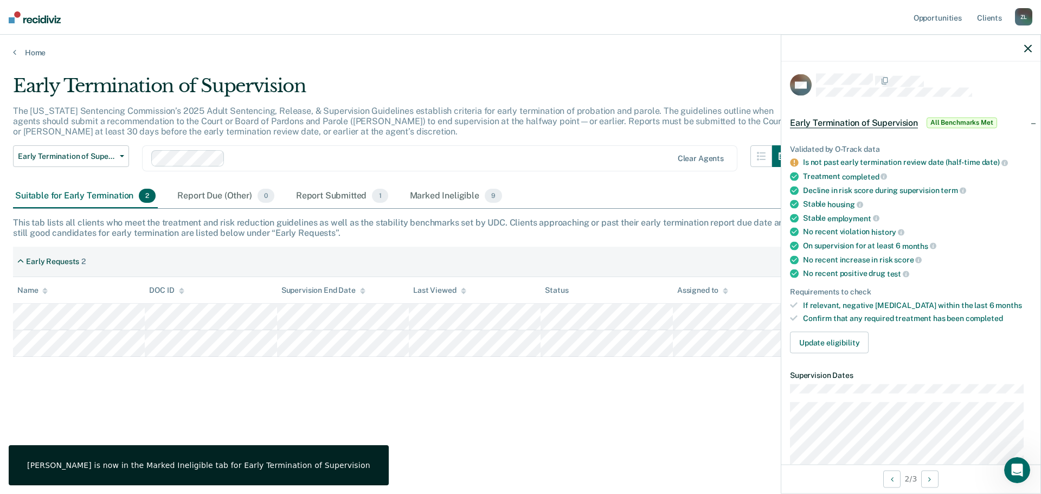
scroll to position [0, 0]
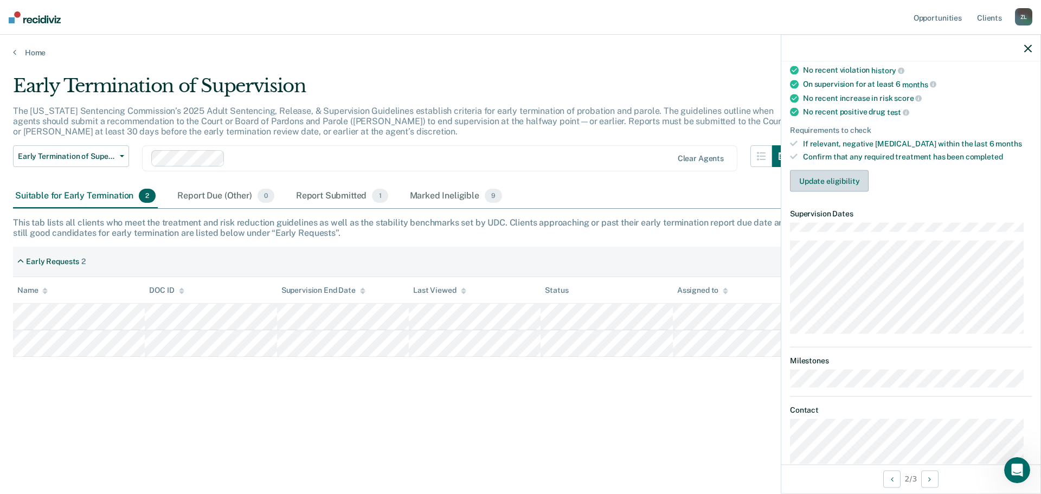
click at [822, 184] on button "Update eligibility" at bounding box center [829, 181] width 79 height 22
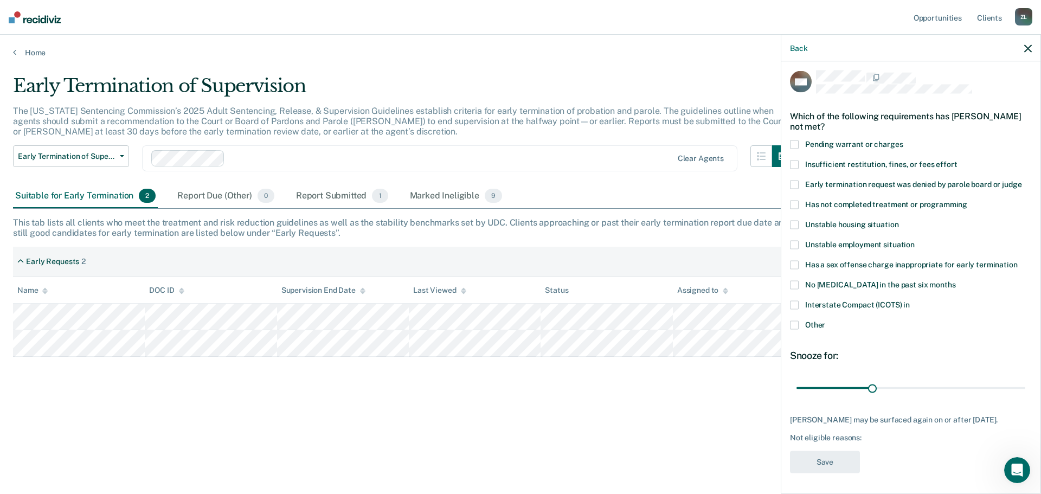
click at [793, 264] on span at bounding box center [794, 264] width 9 height 9
click at [1018, 260] on input "Has a sex offense charge inappropriate for early termination" at bounding box center [1018, 260] width 0 height 0
click at [794, 323] on span at bounding box center [794, 324] width 9 height 9
click at [825, 320] on input "Other" at bounding box center [825, 320] width 0 height 0
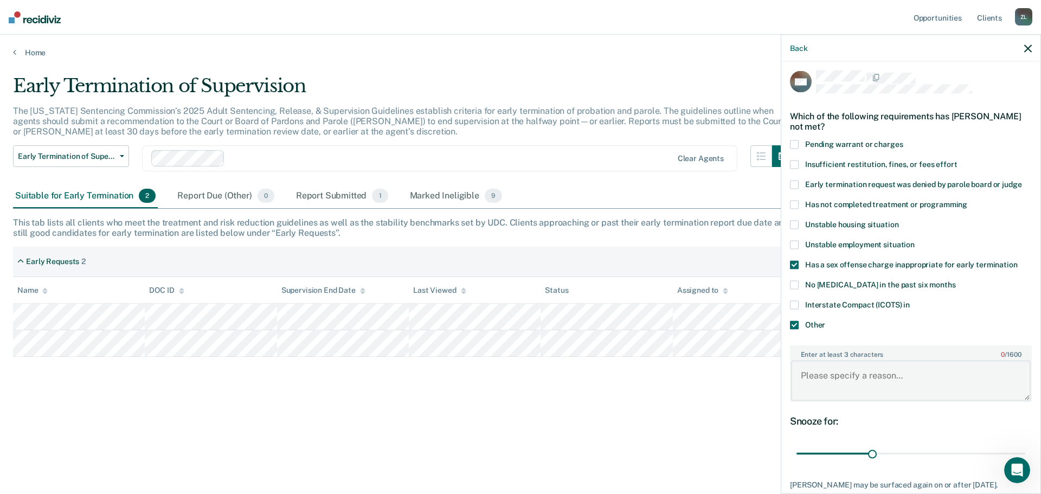
click at [824, 375] on textarea "Enter at least 3 characters 0 / 1600" at bounding box center [911, 381] width 240 height 40
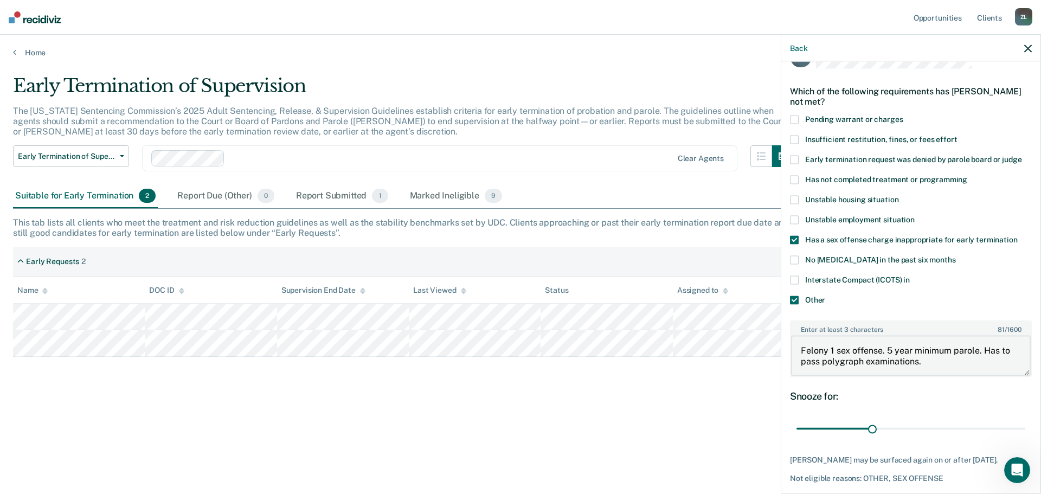
scroll to position [70, 0]
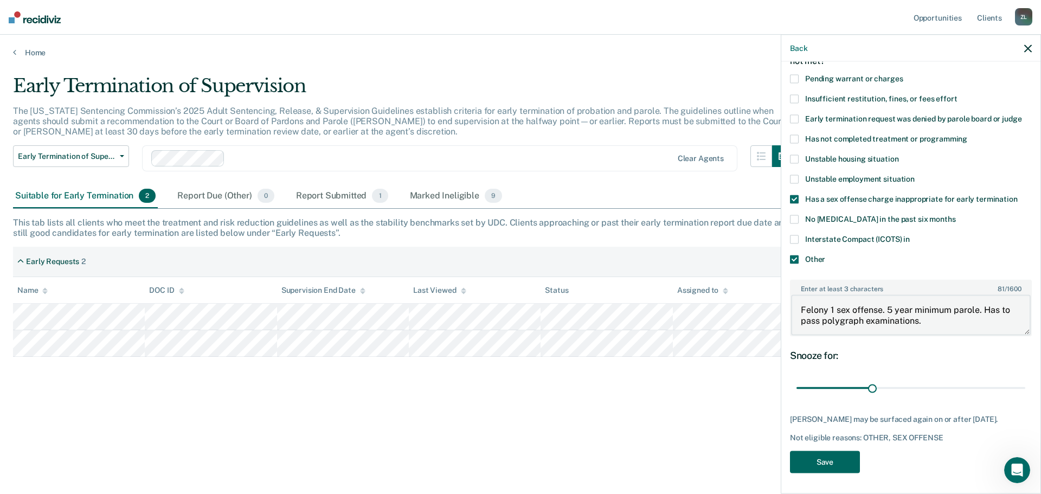
type textarea "Felony 1 sex offense. 5 year minimum parole. Has to pass polygraph examinations."
click at [826, 458] on button "Save" at bounding box center [825, 462] width 70 height 22
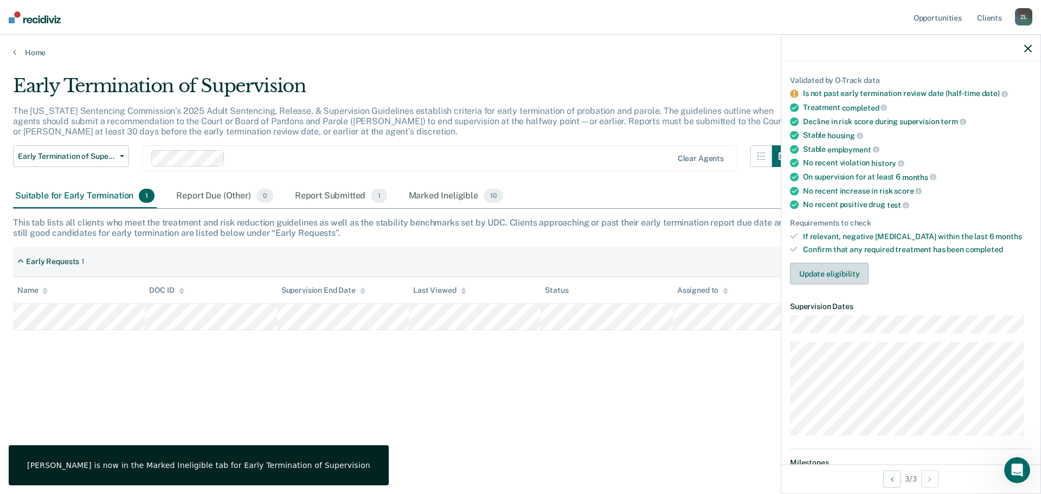
click at [820, 273] on button "Update eligibility" at bounding box center [829, 274] width 79 height 22
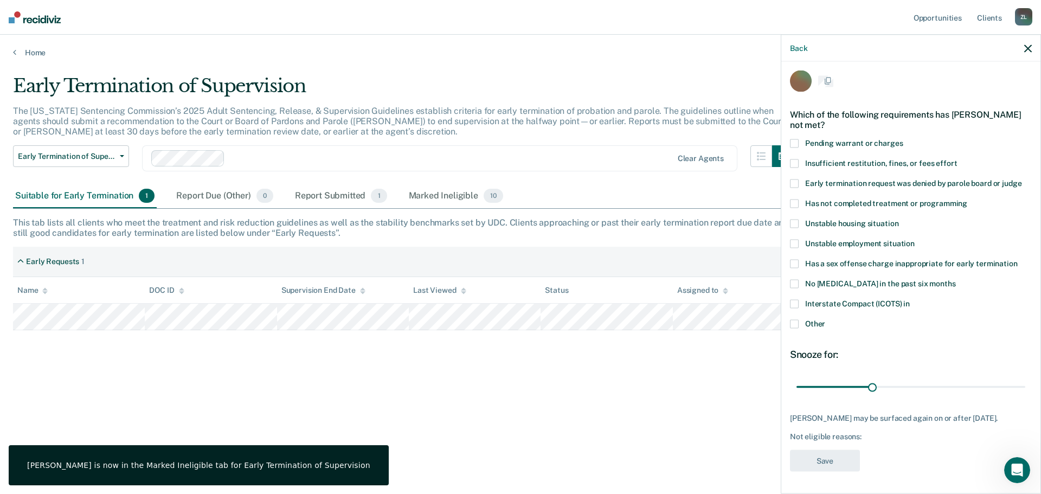
scroll to position [4, 0]
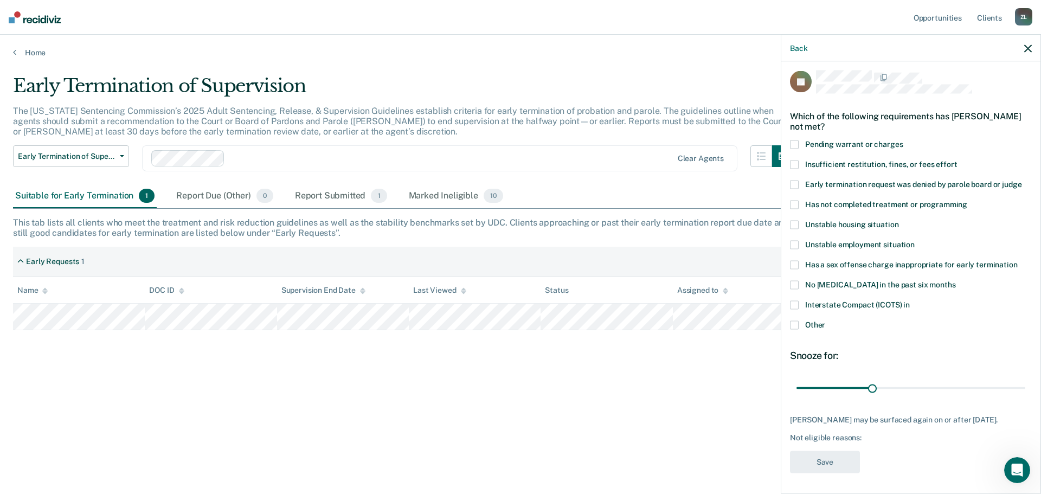
click at [787, 260] on div "JC Which of the following requirements has [PERSON_NAME] not met? Pending warra…" at bounding box center [910, 276] width 259 height 429
click at [792, 263] on span at bounding box center [794, 264] width 9 height 9
click at [1018, 260] on input "Has a sex offense charge inappropriate for early termination" at bounding box center [1018, 260] width 0 height 0
click at [798, 326] on span at bounding box center [794, 324] width 9 height 9
click at [825, 320] on input "Other" at bounding box center [825, 320] width 0 height 0
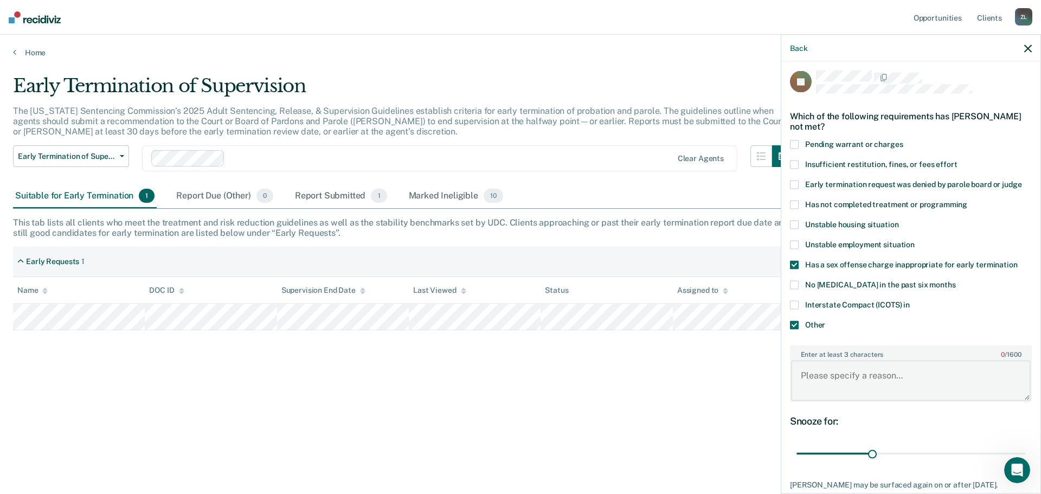
click at [813, 377] on textarea "Enter at least 3 characters 0 / 1600" at bounding box center [911, 381] width 240 height 40
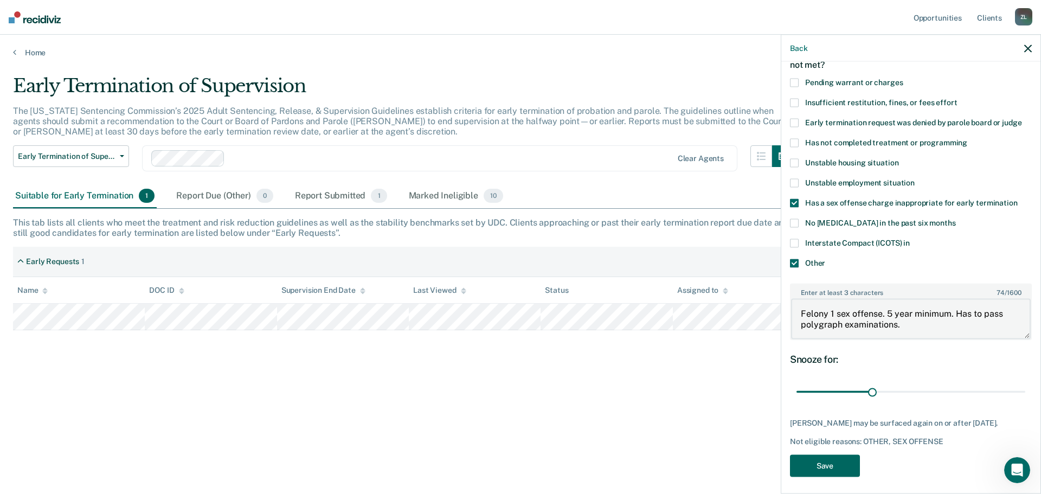
scroll to position [70, 0]
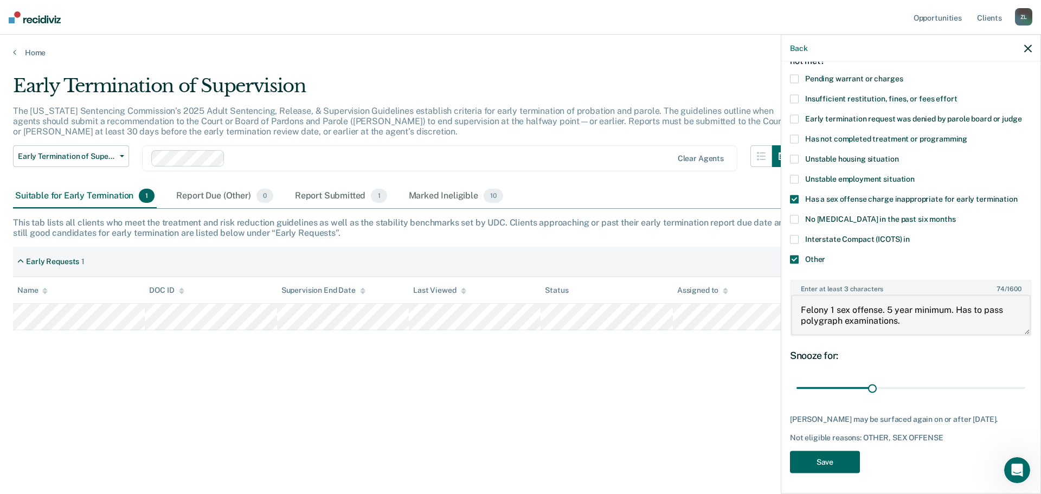
type textarea "Felony 1 sex offense. 5 year minimum. Has to pass polygraph examinations."
click at [843, 461] on button "Save" at bounding box center [825, 462] width 70 height 22
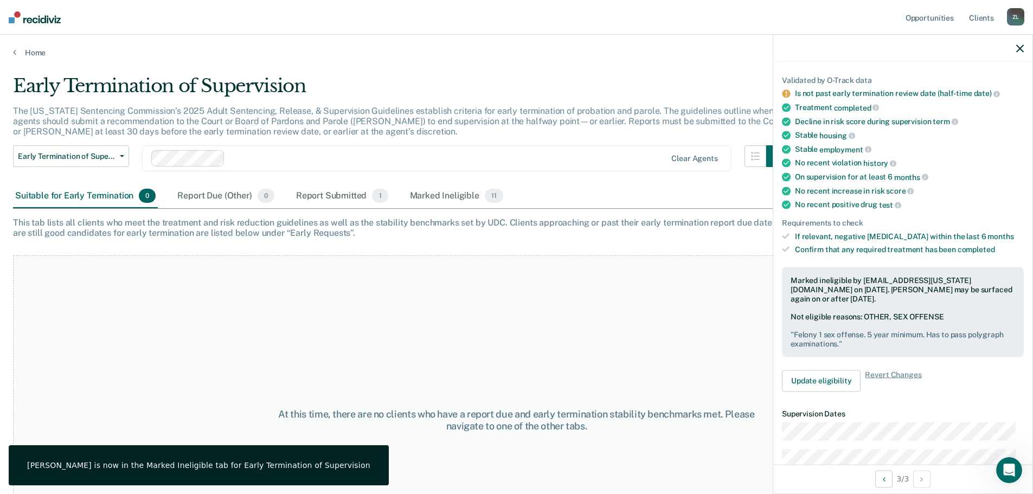
click at [548, 311] on div "At this time, there are no clients who have a report due and early termination …" at bounding box center [516, 419] width 1007 height 329
click at [328, 193] on div "Report Submitted 1" at bounding box center [342, 196] width 97 height 24
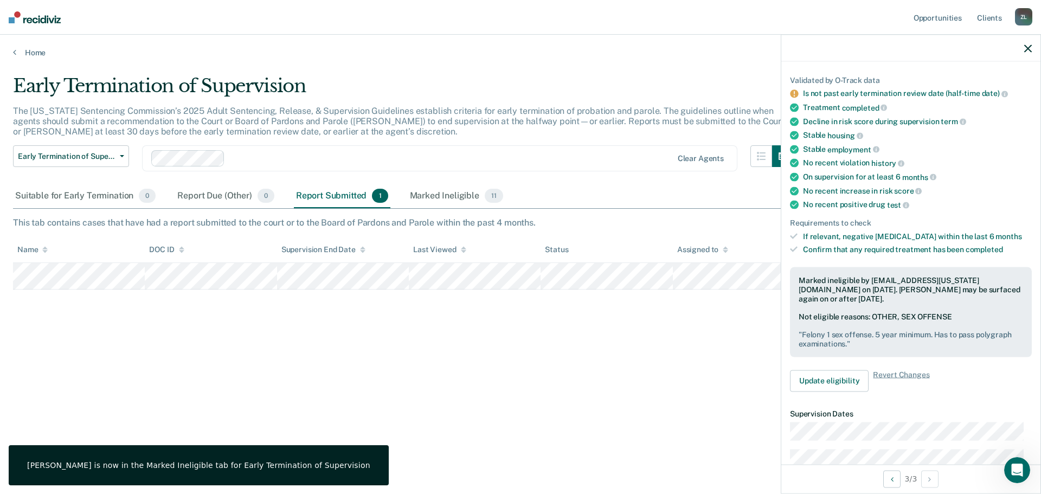
click at [346, 198] on div "Report Submitted 1" at bounding box center [342, 196] width 97 height 24
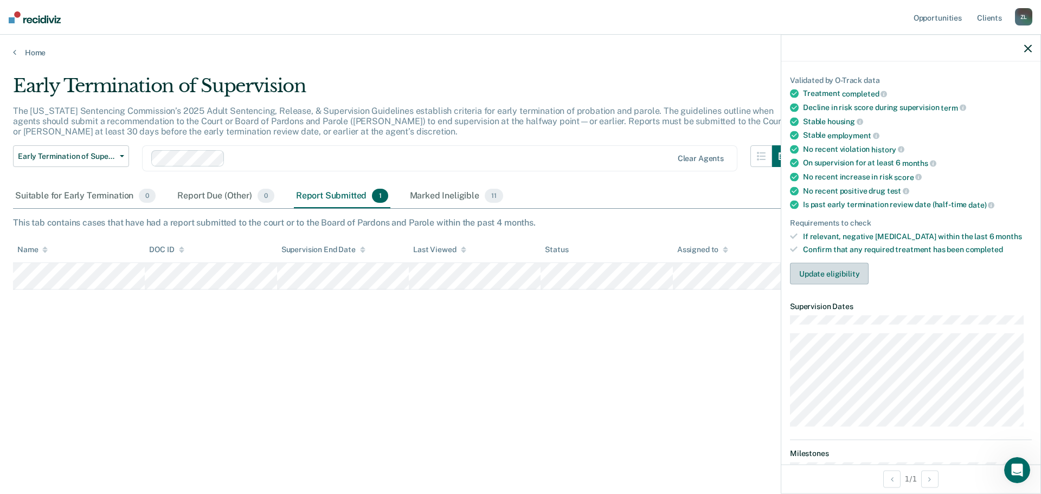
click at [836, 275] on button "Update eligibility" at bounding box center [829, 274] width 79 height 22
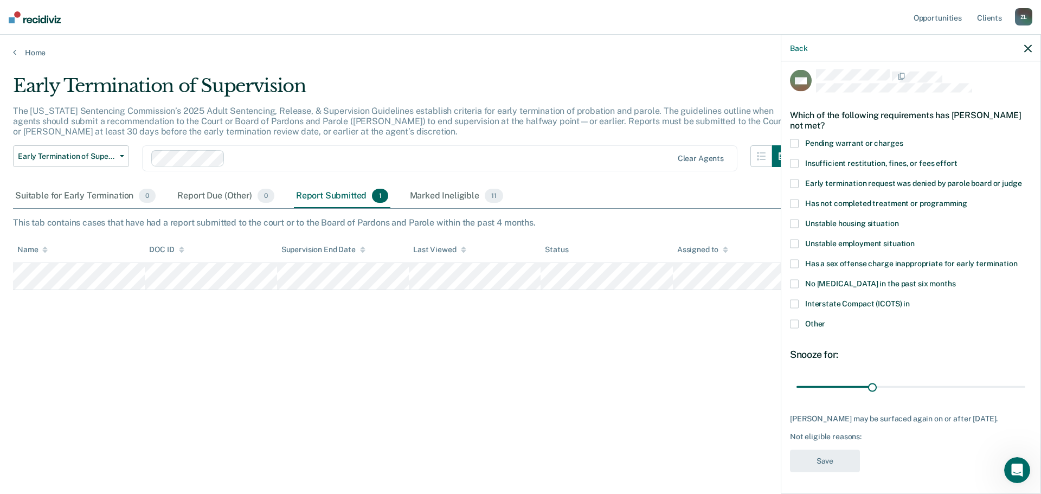
click at [794, 159] on span at bounding box center [794, 163] width 9 height 9
click at [957, 159] on input "Insufficient restitution, fines, or fees effort" at bounding box center [957, 159] width 0 height 0
click at [798, 319] on span at bounding box center [794, 323] width 9 height 9
click at [825, 319] on input "Other" at bounding box center [825, 319] width 0 height 0
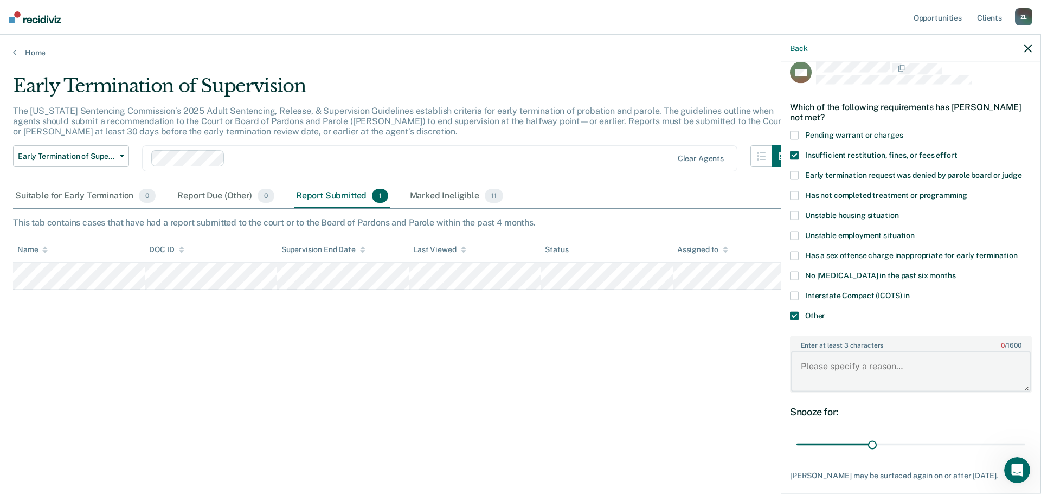
click at [829, 360] on textarea "Enter at least 3 characters 0 / 1600" at bounding box center [911, 371] width 240 height 40
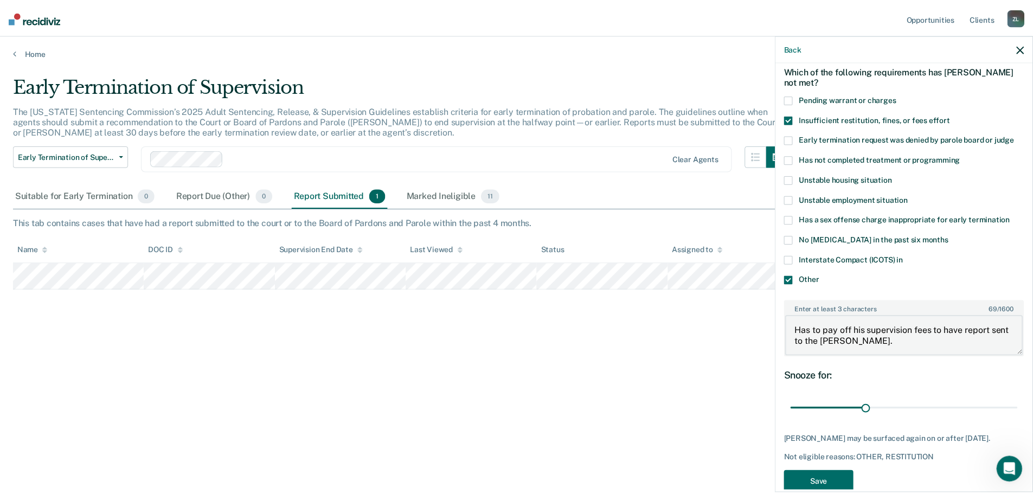
scroll to position [79, 0]
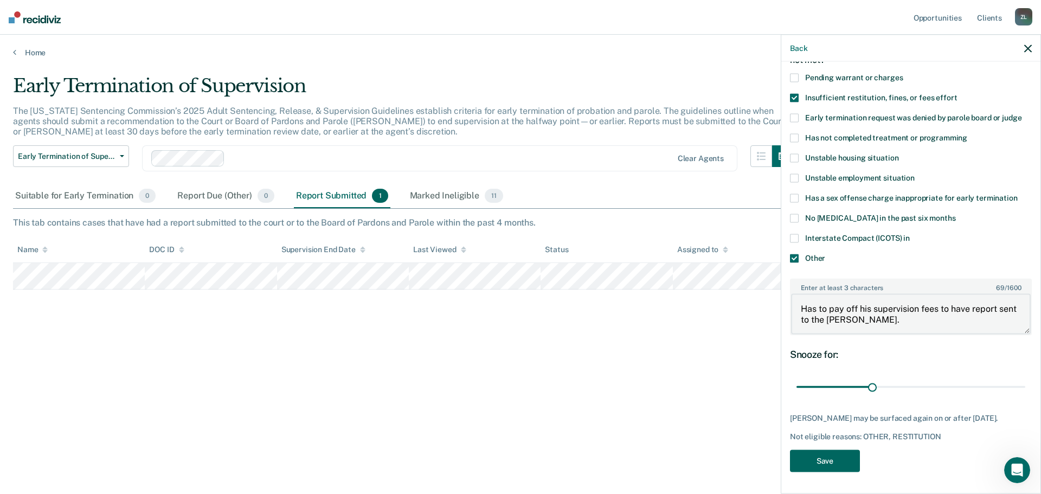
type textarea "Has to pay off his supervision fees to have report sent to the [PERSON_NAME]."
click at [817, 451] on button "Save" at bounding box center [825, 461] width 70 height 22
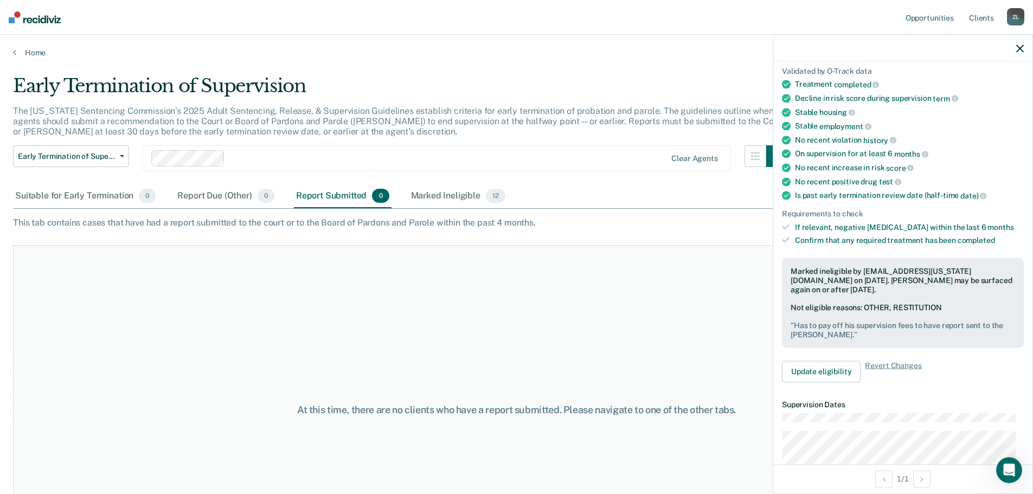
click at [1015, 50] on div at bounding box center [902, 48] width 259 height 27
click at [1016, 50] on div at bounding box center [902, 48] width 259 height 27
click at [1023, 47] on icon "button" at bounding box center [1020, 48] width 8 height 8
